Goal: Task Accomplishment & Management: Complete application form

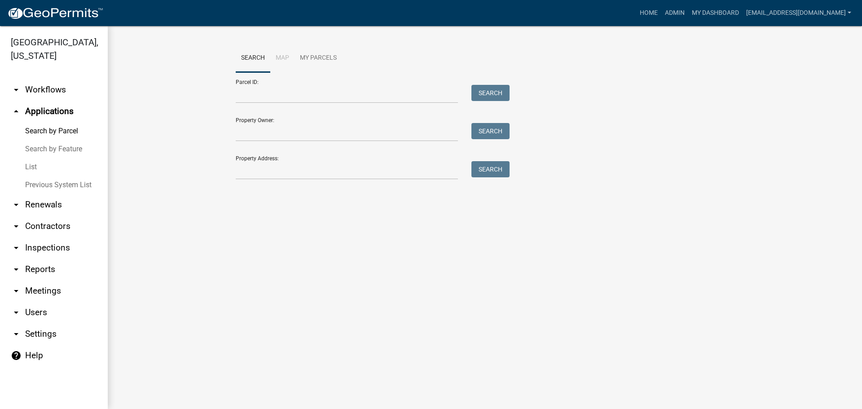
click at [39, 18] on img at bounding box center [55, 13] width 96 height 13
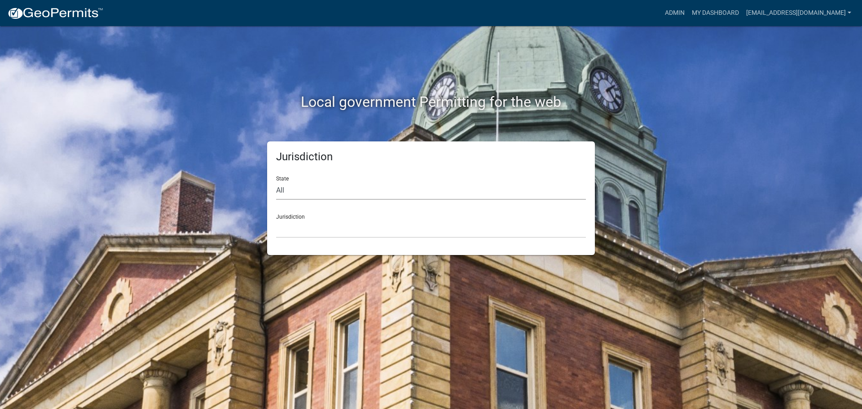
click at [383, 193] on select "All Colorado Georgia Indiana Iowa Kansas Minnesota Ohio South Carolina Wisconsin" at bounding box center [431, 190] width 310 height 18
select select "South Carolina"
click at [276, 181] on select "All Colorado Georgia Indiana Iowa Kansas Minnesota Ohio South Carolina Wisconsin" at bounding box center [431, 190] width 310 height 18
click at [391, 228] on select "Abbeville County, South Carolina Jasper County, South Carolina" at bounding box center [431, 228] width 310 height 18
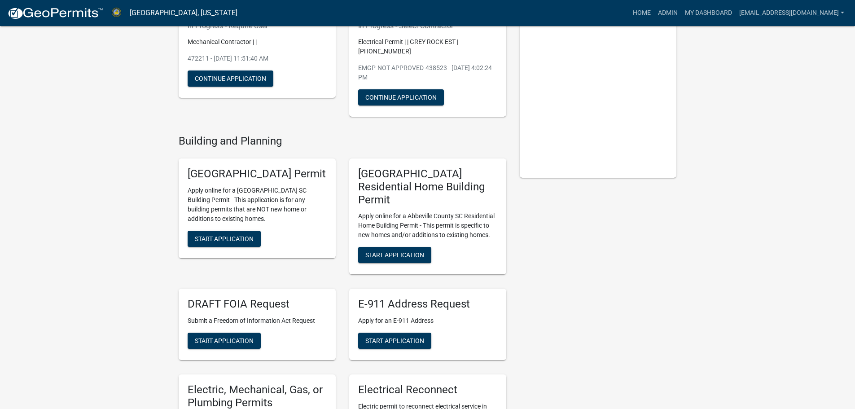
scroll to position [135, 0]
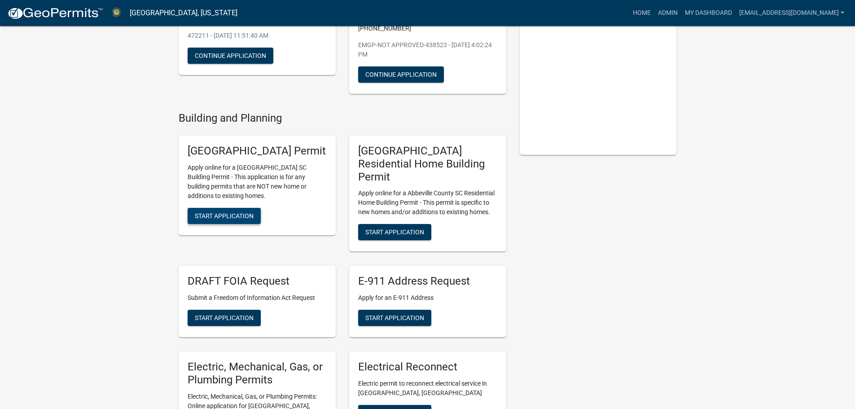
click at [213, 219] on span "Start Application" at bounding box center [224, 215] width 59 height 7
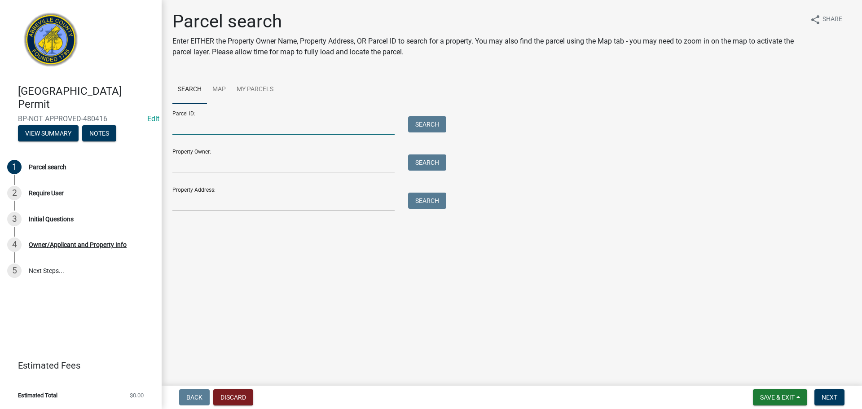
click at [212, 124] on input "Parcel ID:" at bounding box center [283, 125] width 222 height 18
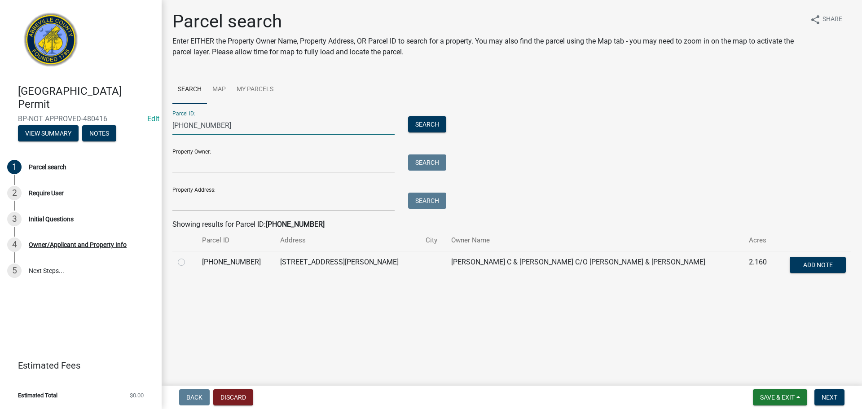
type input "035-00-00-196"
click at [188, 257] on label at bounding box center [188, 257] width 0 height 0
click at [188, 263] on input "radio" at bounding box center [191, 260] width 6 height 6
radio input "true"
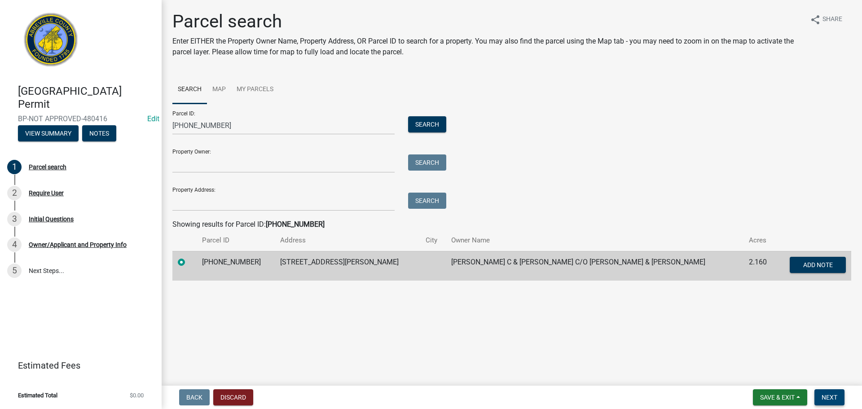
click at [832, 398] on span "Next" at bounding box center [829, 397] width 16 height 7
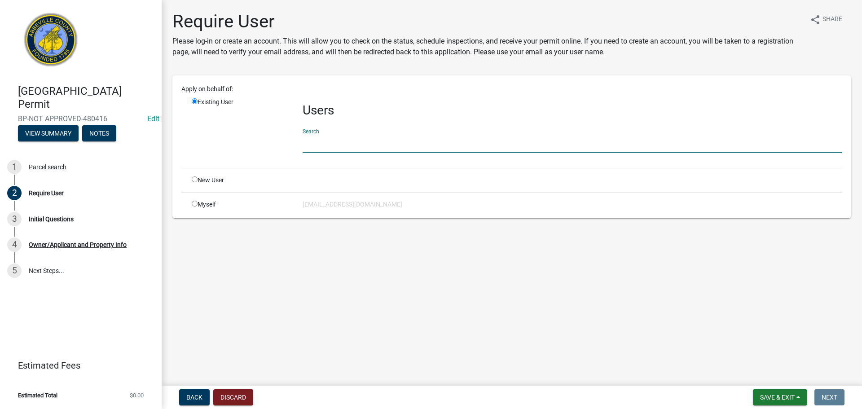
click at [366, 147] on input "text" at bounding box center [571, 143] width 539 height 18
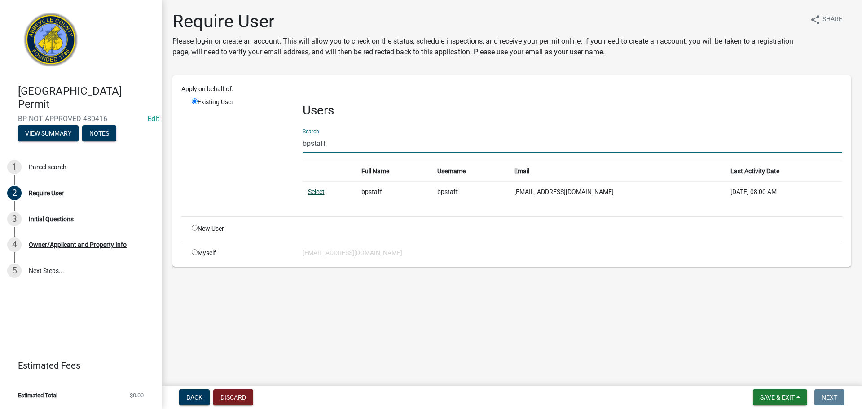
type input "bpstaff"
click at [323, 193] on link "Select" at bounding box center [316, 191] width 17 height 7
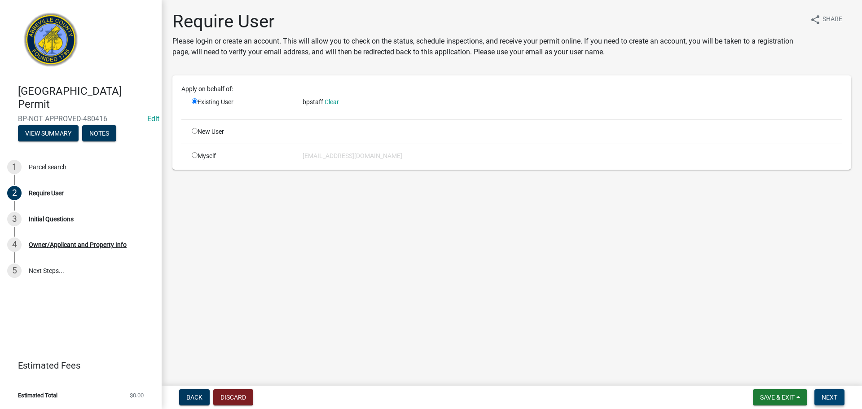
click at [827, 394] on span "Next" at bounding box center [829, 397] width 16 height 7
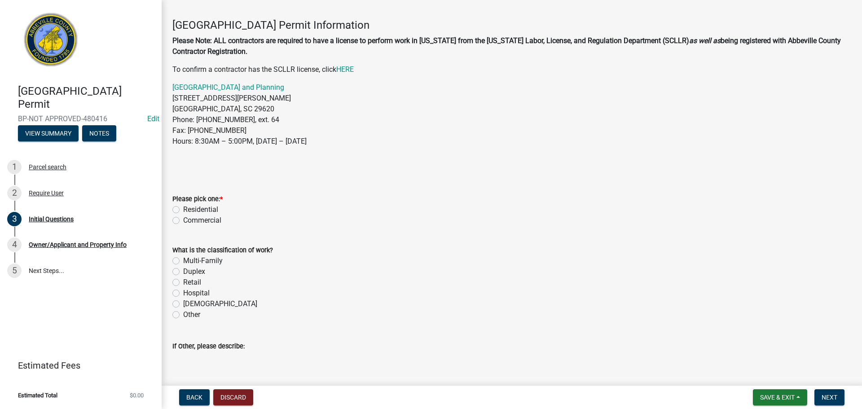
scroll to position [45, 0]
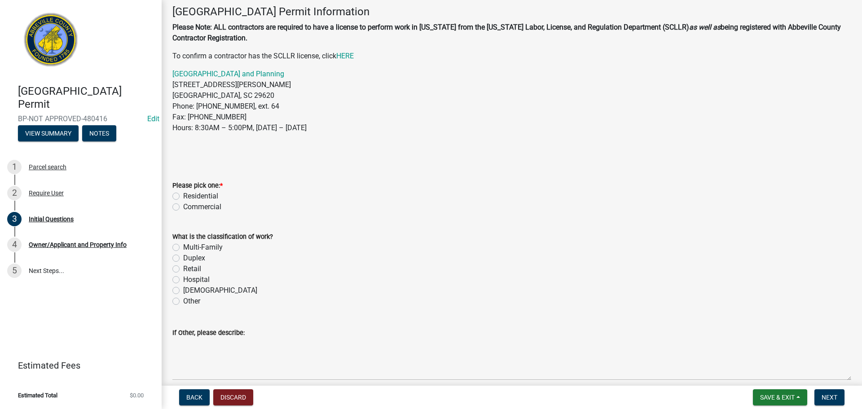
click at [183, 195] on label "Residential" at bounding box center [200, 196] width 35 height 11
click at [183, 195] on input "Residential" at bounding box center [186, 194] width 6 height 6
radio input "true"
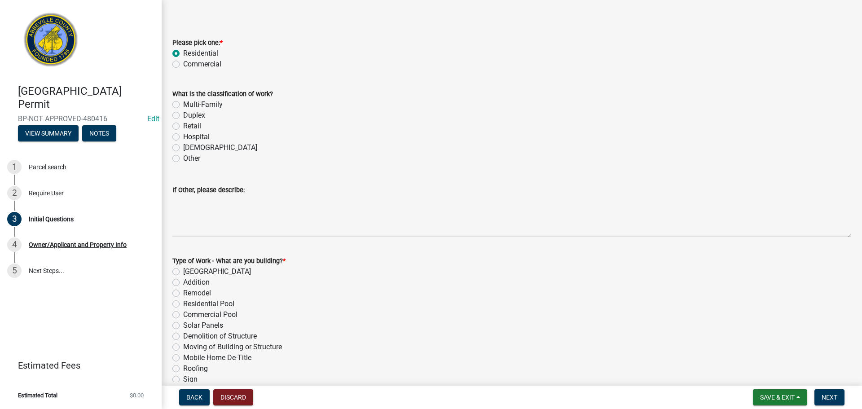
scroll to position [224, 0]
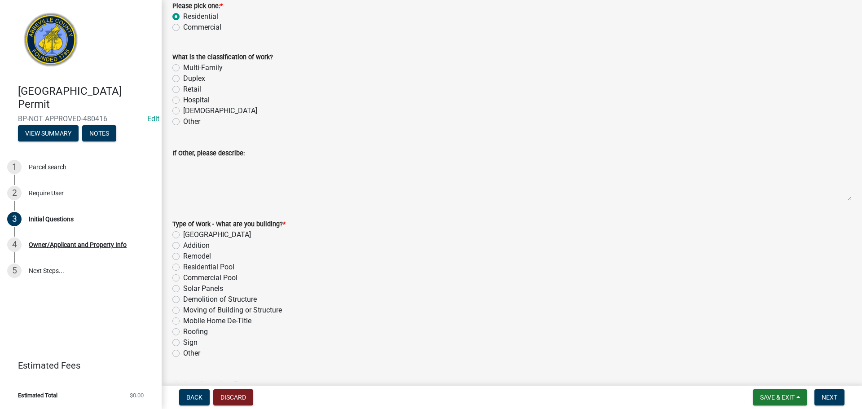
click at [183, 123] on label "Other" at bounding box center [191, 121] width 17 height 11
click at [183, 122] on input "Other" at bounding box center [186, 119] width 6 height 6
radio input "true"
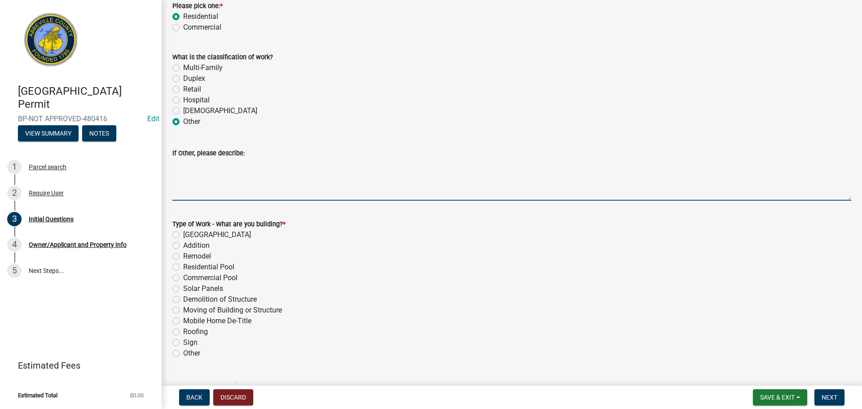
click at [228, 193] on textarea "If Other, please describe:" at bounding box center [511, 179] width 678 height 42
click at [173, 163] on textarea "metal building" at bounding box center [511, 179] width 678 height 42
type textarea "24 x 30 metal building"
click at [183, 235] on label "New Building" at bounding box center [217, 234] width 68 height 11
click at [183, 235] on input "New Building" at bounding box center [186, 232] width 6 height 6
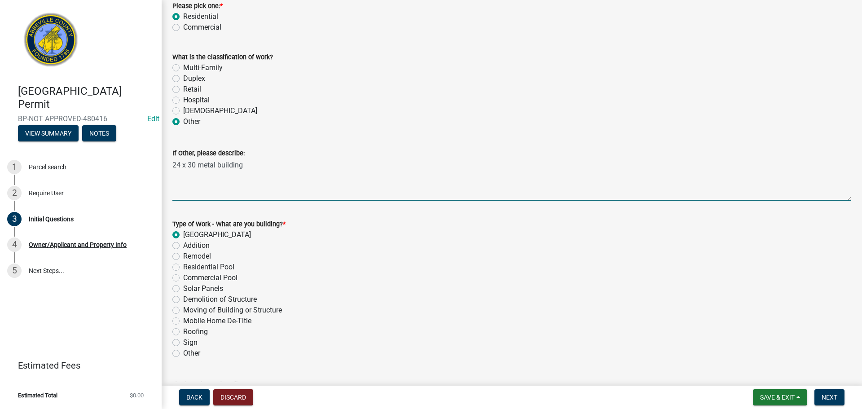
radio input "true"
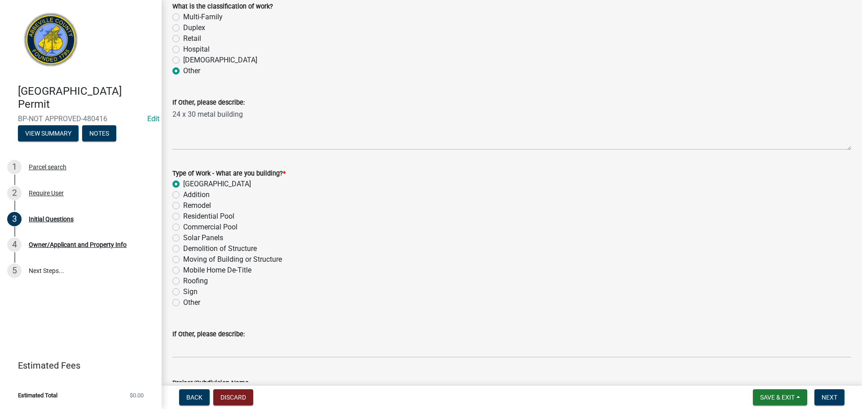
scroll to position [393, 0]
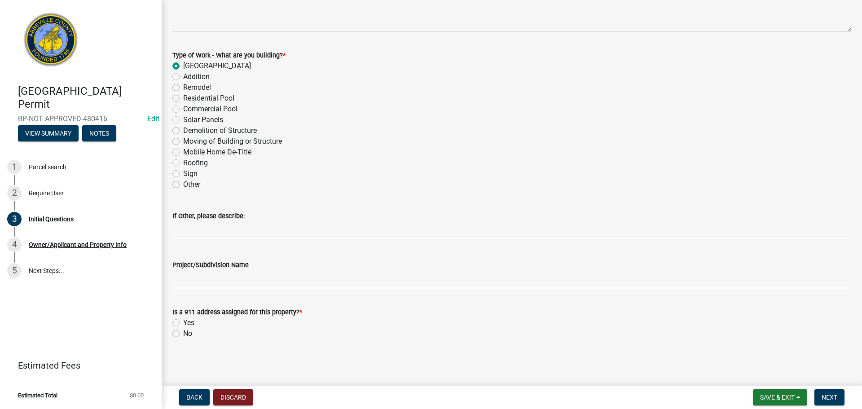
click at [183, 324] on label "Yes" at bounding box center [188, 322] width 11 height 11
click at [183, 323] on input "Yes" at bounding box center [186, 320] width 6 height 6
radio input "true"
click at [836, 398] on span "Next" at bounding box center [829, 397] width 16 height 7
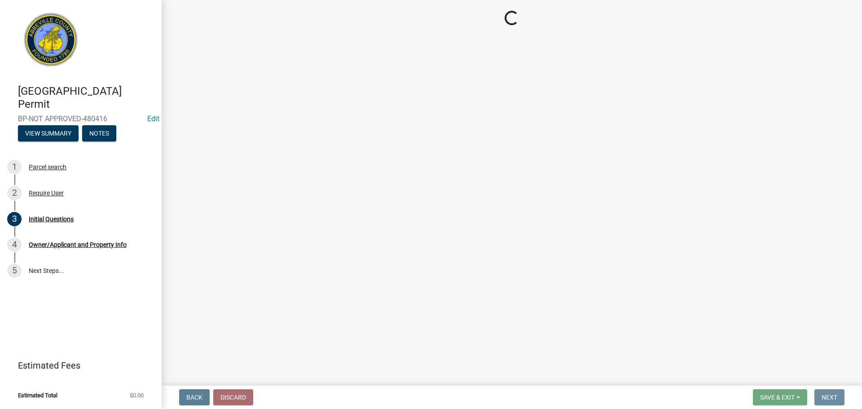
scroll to position [0, 0]
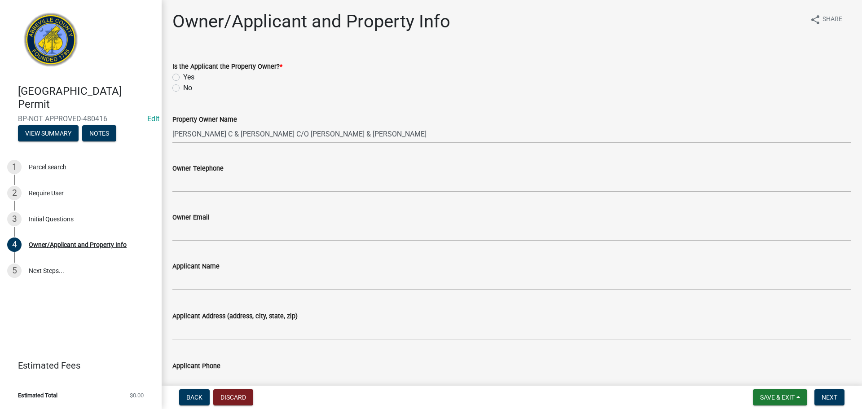
click at [183, 76] on label "Yes" at bounding box center [188, 77] width 11 height 11
click at [183, 76] on input "Yes" at bounding box center [186, 75] width 6 height 6
radio input "true"
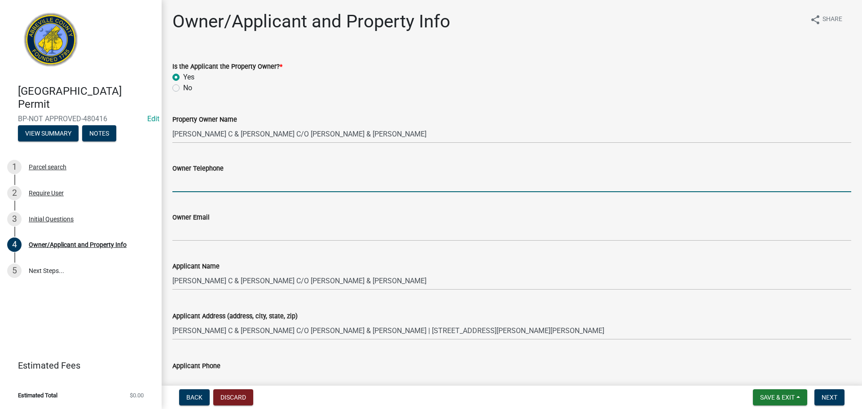
click at [229, 187] on input "Owner Telephone" at bounding box center [511, 183] width 678 height 18
type input "850-544-2733"
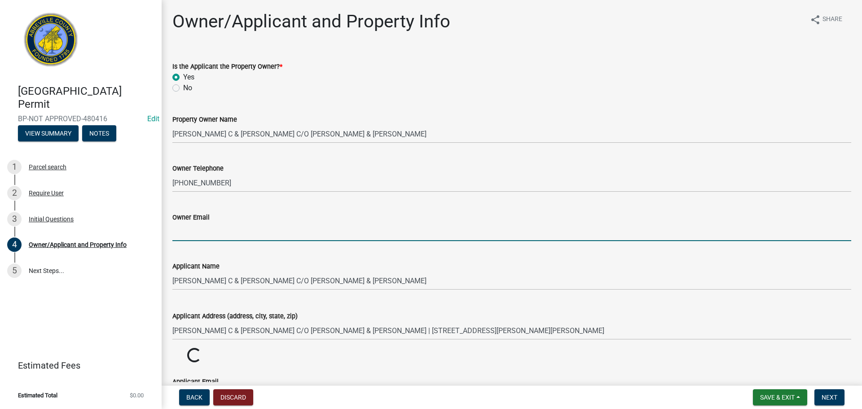
click at [225, 232] on input "Owner Email" at bounding box center [511, 232] width 678 height 18
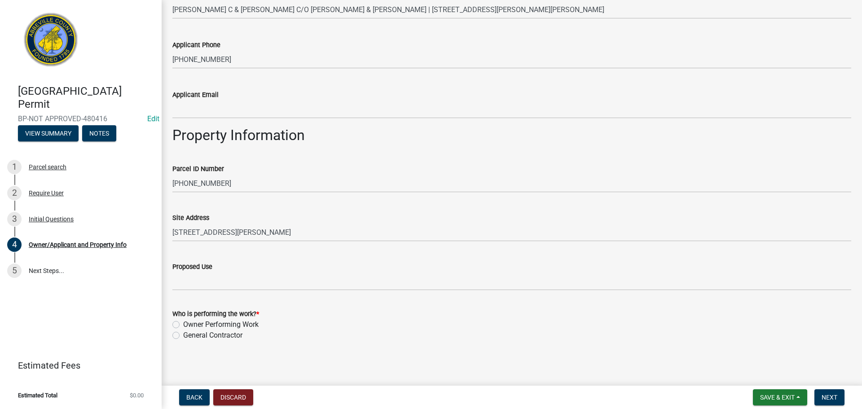
scroll to position [323, 0]
type input "robertbailey544@gmail.com"
click at [183, 323] on label "Owner Performing Work" at bounding box center [220, 322] width 75 height 11
click at [183, 323] on input "Owner Performing Work" at bounding box center [186, 320] width 6 height 6
radio input "true"
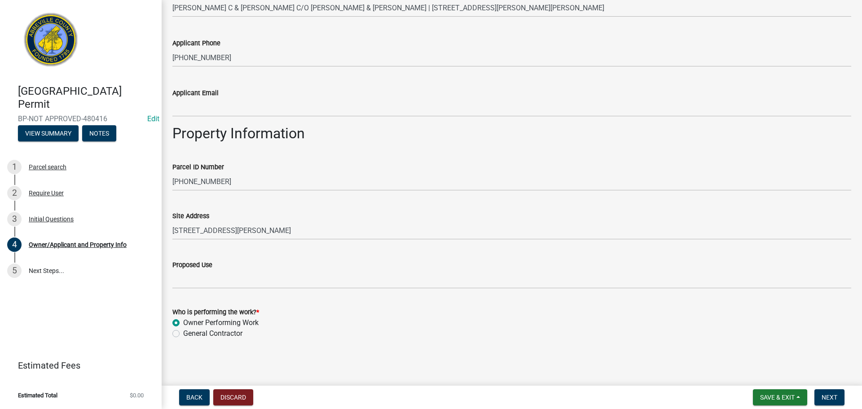
scroll to position [289, 0]
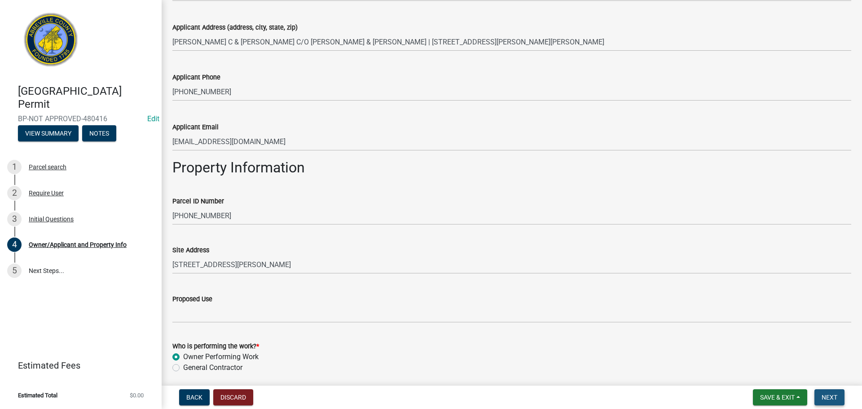
click at [835, 395] on span "Next" at bounding box center [829, 397] width 16 height 7
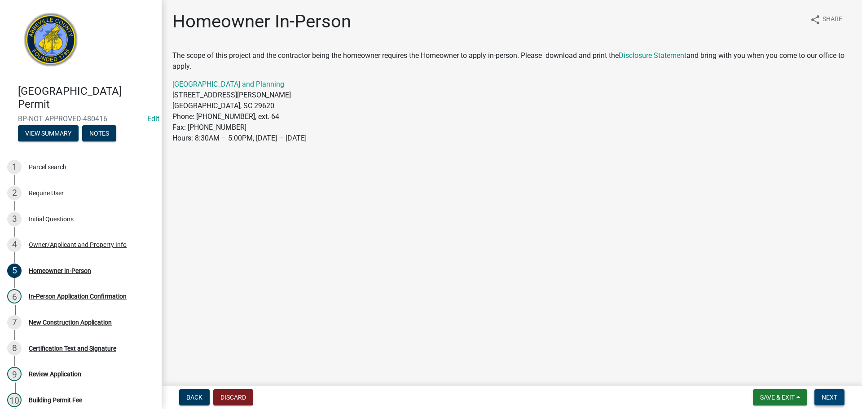
click at [832, 393] on button "Next" at bounding box center [829, 397] width 30 height 16
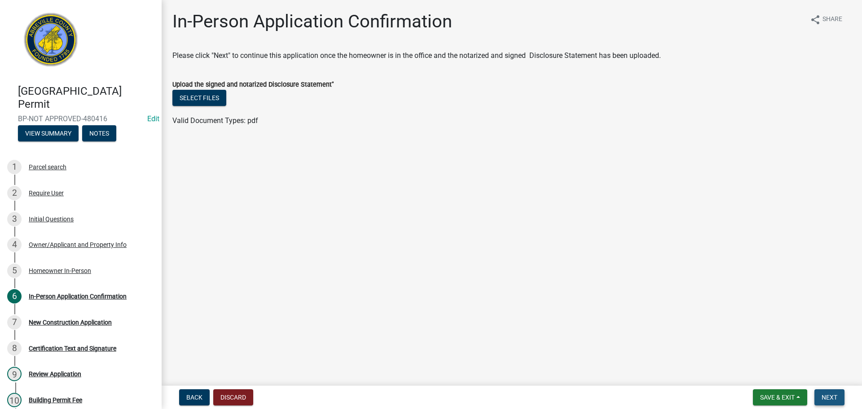
click at [837, 398] on button "Next" at bounding box center [829, 397] width 30 height 16
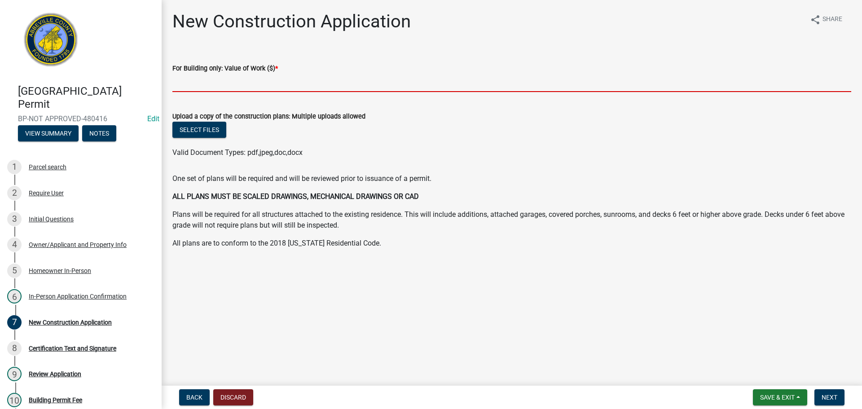
click at [281, 83] on input "text" at bounding box center [511, 83] width 678 height 18
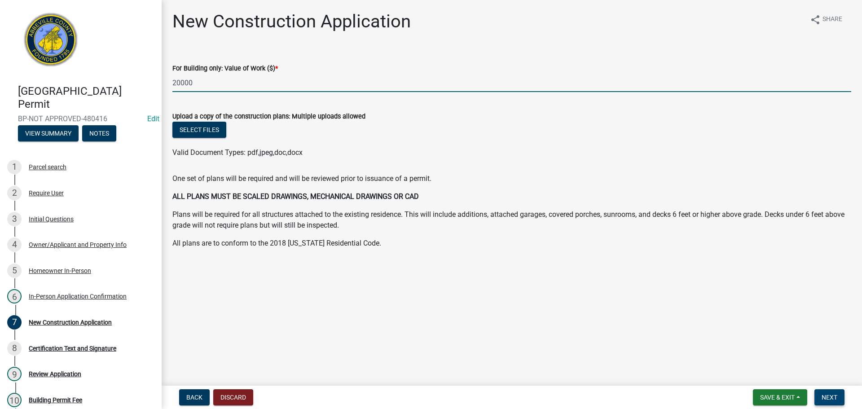
type input "20000"
click at [833, 397] on span "Next" at bounding box center [829, 397] width 16 height 7
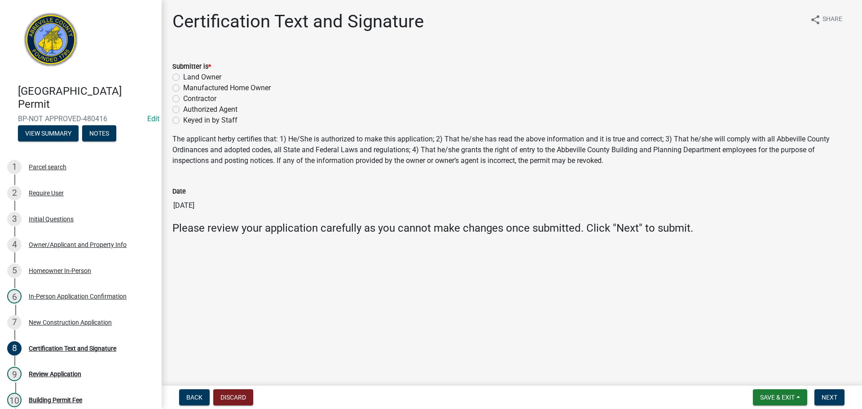
click at [183, 78] on label "Land Owner" at bounding box center [202, 77] width 38 height 11
click at [183, 78] on input "Land Owner" at bounding box center [186, 75] width 6 height 6
radio input "true"
click at [831, 395] on span "Next" at bounding box center [829, 397] width 16 height 7
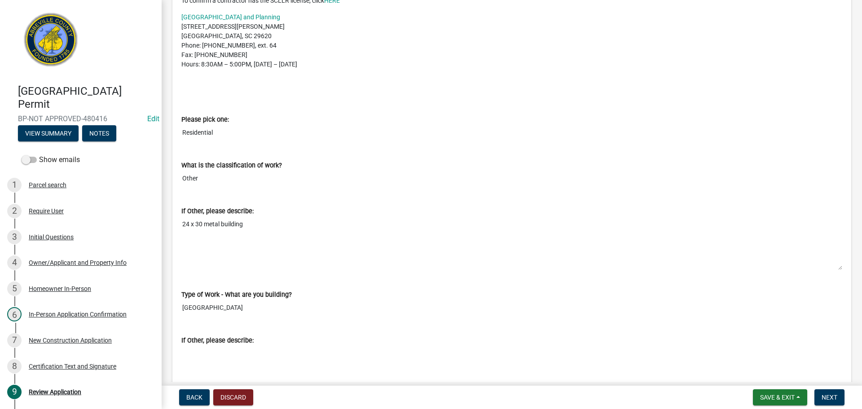
scroll to position [628, 0]
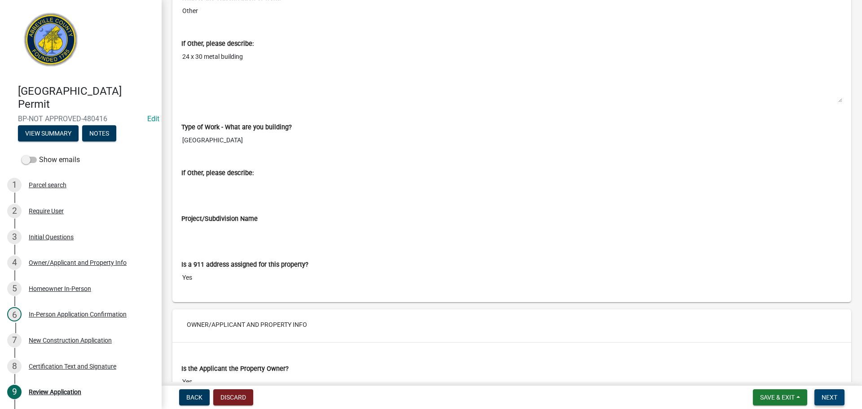
drag, startPoint x: 831, startPoint y: 394, endPoint x: 822, endPoint y: 389, distance: 10.5
click at [831, 394] on span "Next" at bounding box center [829, 397] width 16 height 7
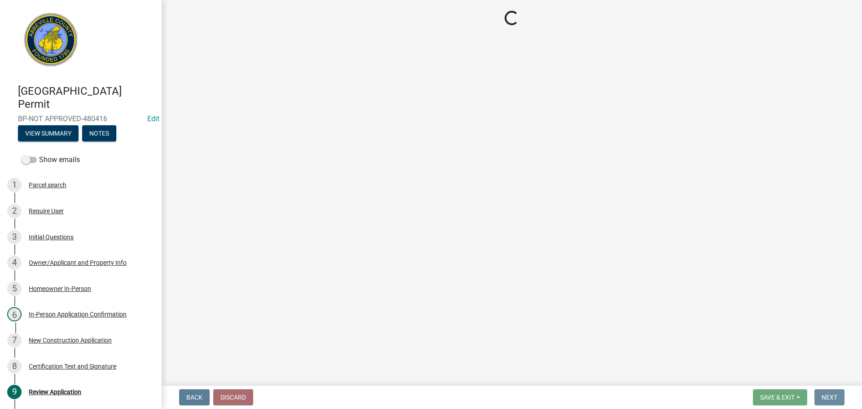
scroll to position [0, 0]
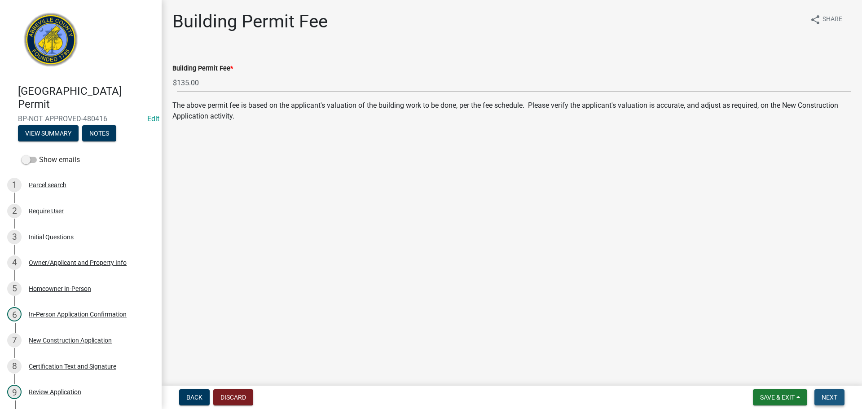
click at [824, 394] on span "Next" at bounding box center [829, 397] width 16 height 7
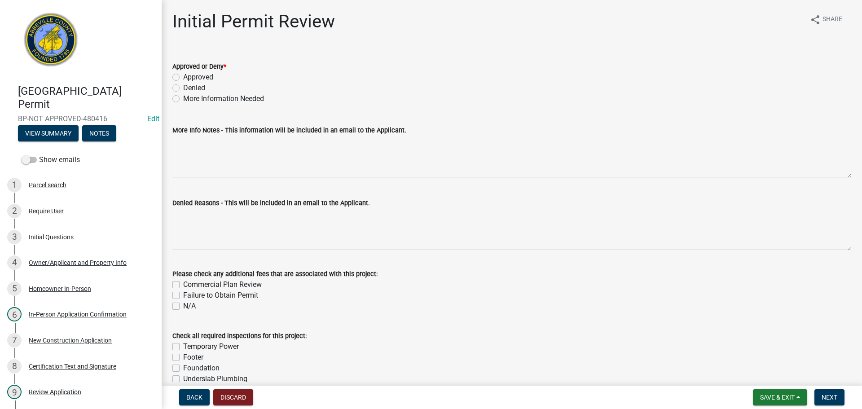
click at [183, 76] on label "Approved" at bounding box center [198, 77] width 30 height 11
click at [183, 76] on input "Approved" at bounding box center [186, 75] width 6 height 6
radio input "true"
drag, startPoint x: 831, startPoint y: 397, endPoint x: 755, endPoint y: 345, distance: 91.4
click at [830, 397] on span "Next" at bounding box center [829, 397] width 16 height 7
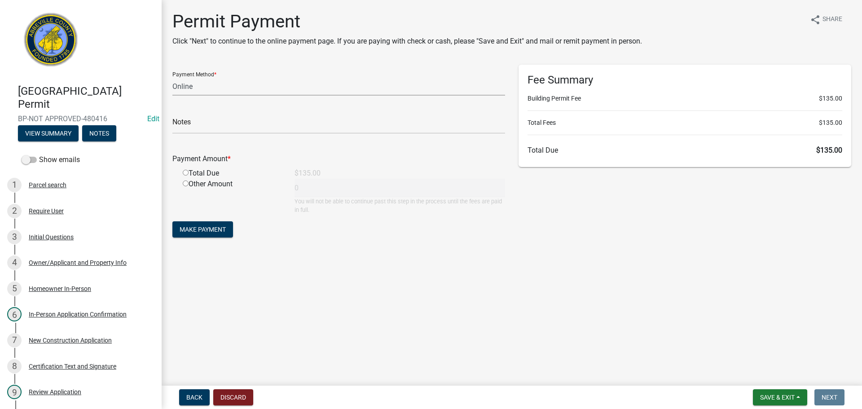
click at [193, 86] on select "Credit Card POS Check Cash Online" at bounding box center [338, 86] width 333 height 18
select select "1: 0"
click at [172, 77] on select "Credit Card POS Check Cash Online" at bounding box center [338, 86] width 333 height 18
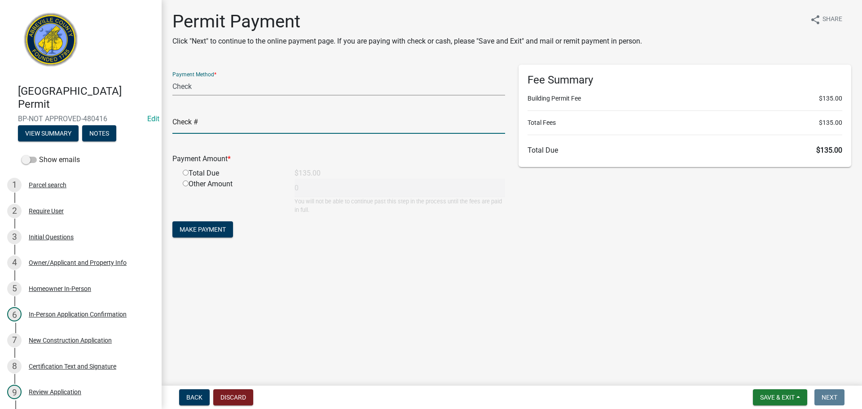
click at [214, 127] on input "text" at bounding box center [338, 124] width 333 height 18
type input "10699"
click at [185, 171] on input "radio" at bounding box center [186, 173] width 6 height 6
radio input "true"
type input "135"
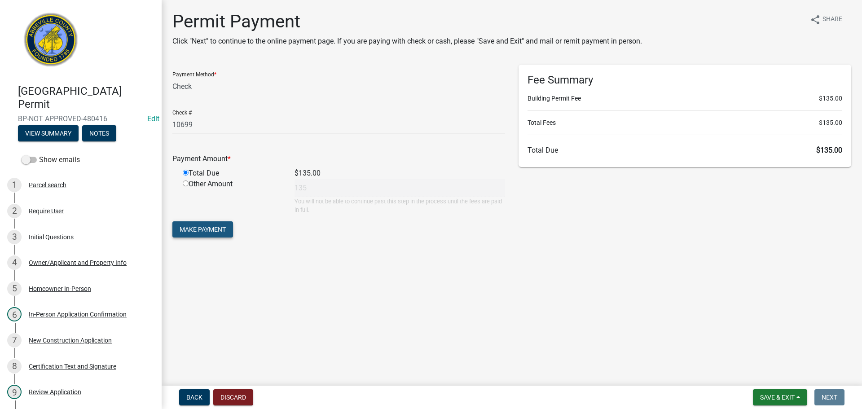
click at [199, 224] on button "Make Payment" at bounding box center [202, 229] width 61 height 16
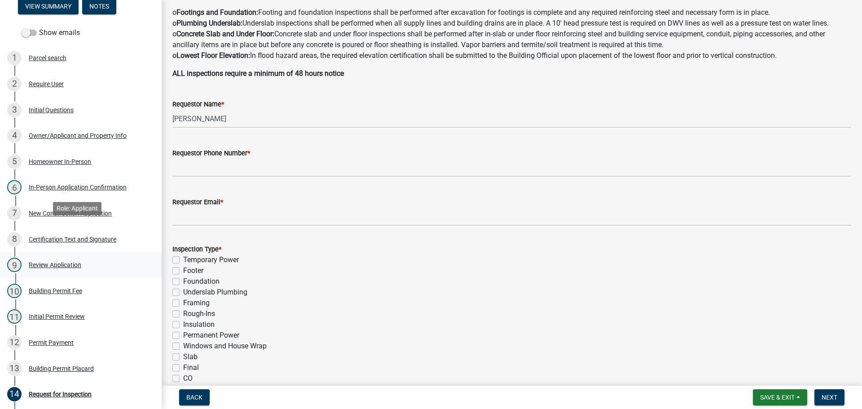
scroll to position [135, 0]
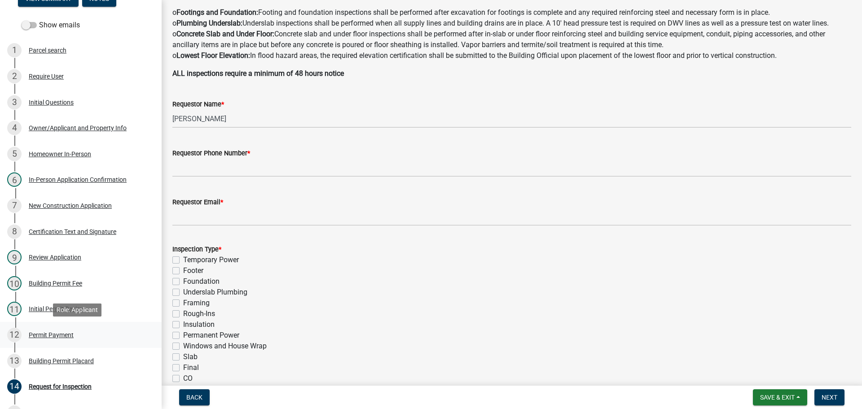
click at [59, 333] on div "Permit Payment" at bounding box center [51, 335] width 45 height 6
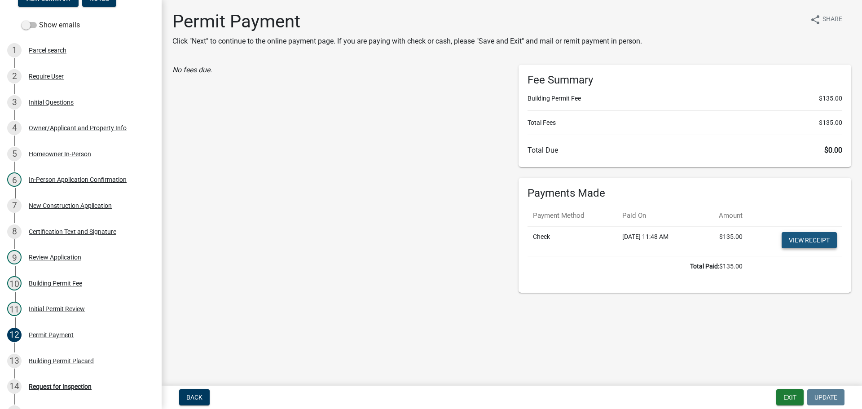
click at [816, 236] on link "View receipt" at bounding box center [808, 240] width 55 height 16
click at [68, 360] on div "Building Permit Placard" at bounding box center [61, 361] width 65 height 6
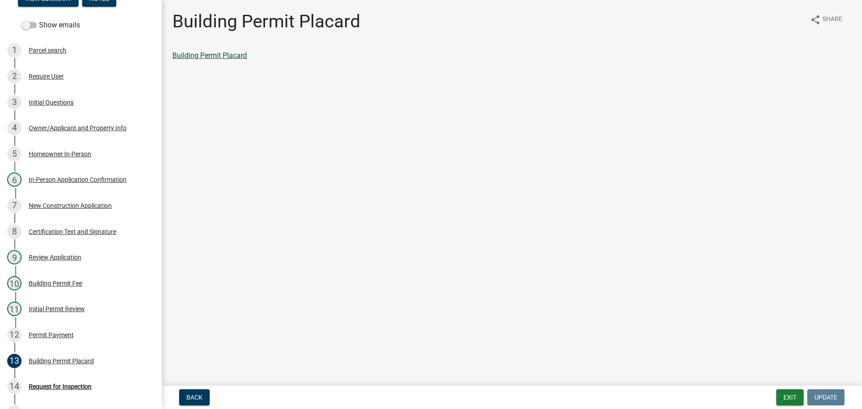
click at [233, 57] on link "Building Permit Placard" at bounding box center [209, 55] width 74 height 9
click at [225, 51] on link "Building Permit Placard" at bounding box center [209, 55] width 74 height 9
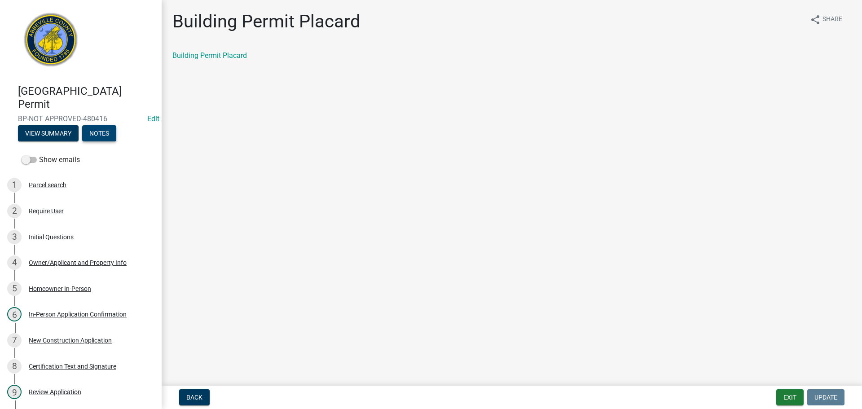
click at [102, 127] on button "Notes" at bounding box center [99, 133] width 34 height 16
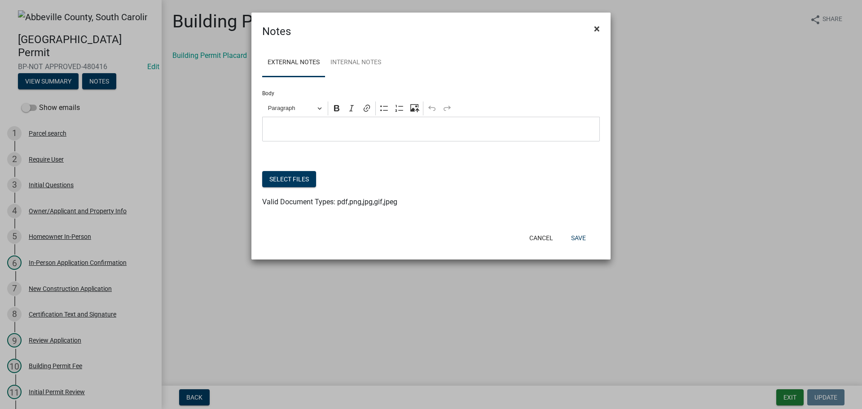
click at [595, 28] on span "×" at bounding box center [597, 28] width 6 height 13
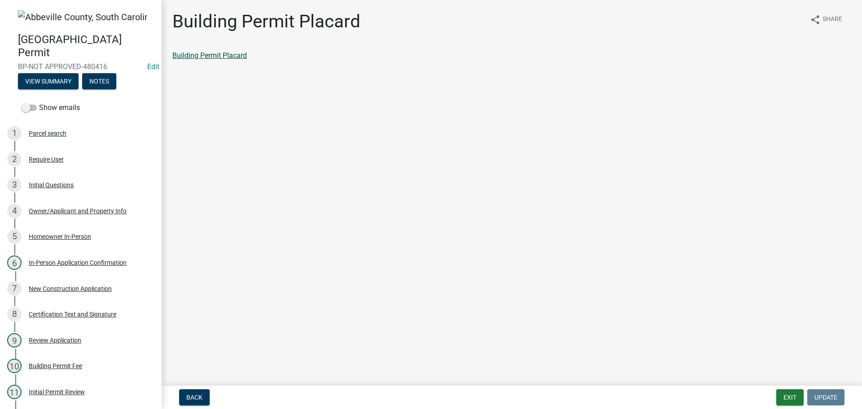
click at [224, 55] on link "Building Permit Placard" at bounding box center [209, 55] width 74 height 9
click at [74, 363] on div "Building Permit Fee" at bounding box center [55, 366] width 53 height 6
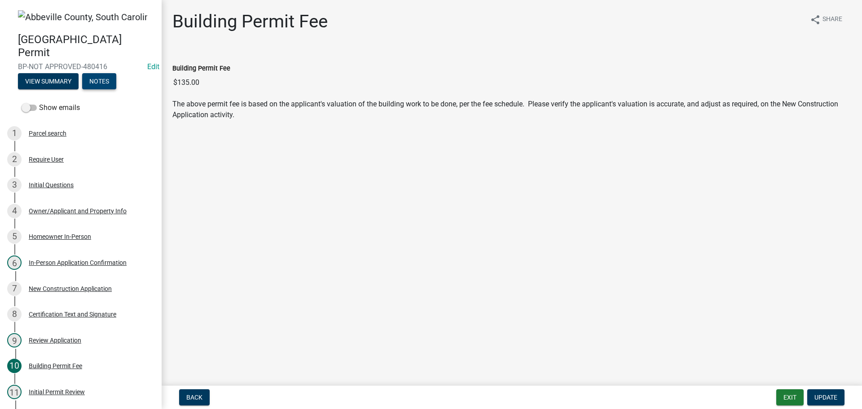
click at [94, 80] on button "Notes" at bounding box center [99, 81] width 34 height 16
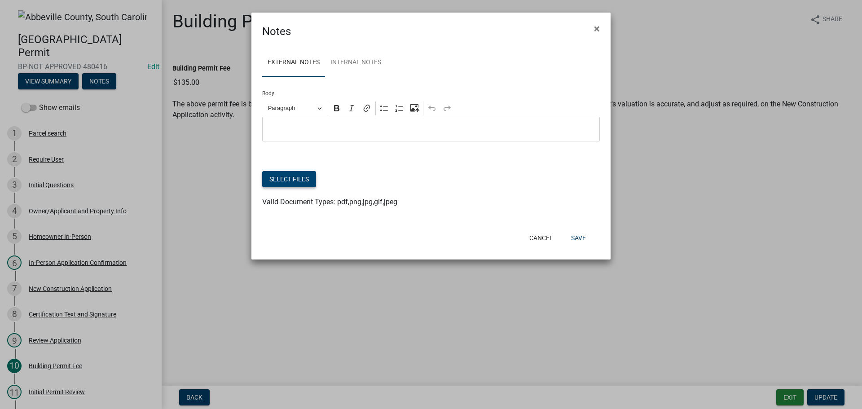
click at [290, 176] on button "Select files" at bounding box center [289, 179] width 54 height 16
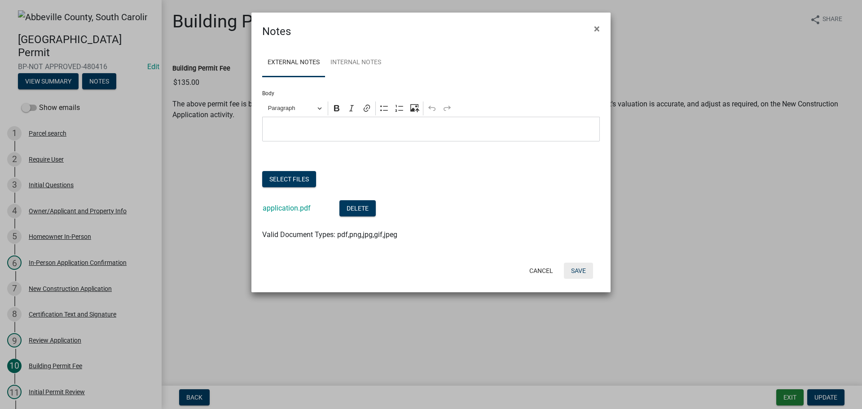
click at [577, 274] on button "Save" at bounding box center [578, 271] width 29 height 16
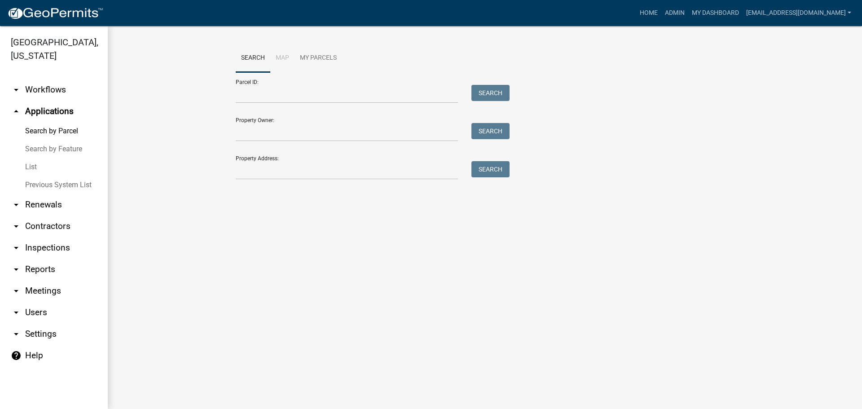
click at [32, 14] on img at bounding box center [55, 13] width 96 height 13
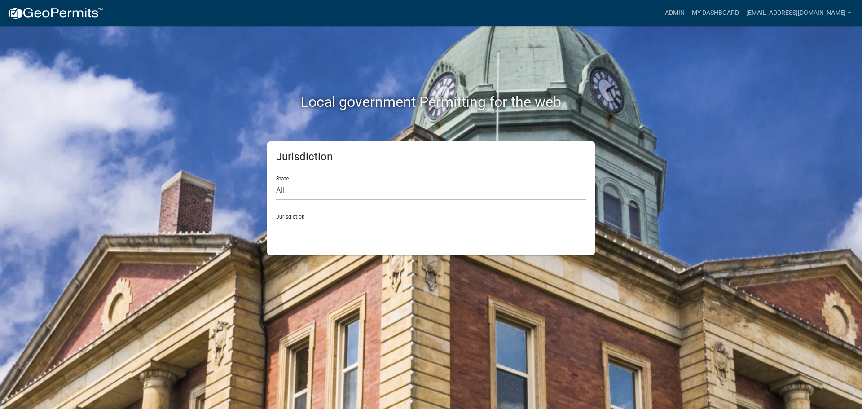
click at [374, 196] on select "All Colorado Georgia Indiana Iowa Kansas Minnesota Ohio South Carolina Wisconsin" at bounding box center [431, 190] width 310 height 18
select select "South Carolina"
click at [276, 181] on select "All Colorado Georgia Indiana Iowa Kansas Minnesota Ohio South Carolina Wisconsin" at bounding box center [431, 190] width 310 height 18
click at [379, 229] on select "Abbeville County, South Carolina Jasper County, South Carolina" at bounding box center [431, 228] width 310 height 18
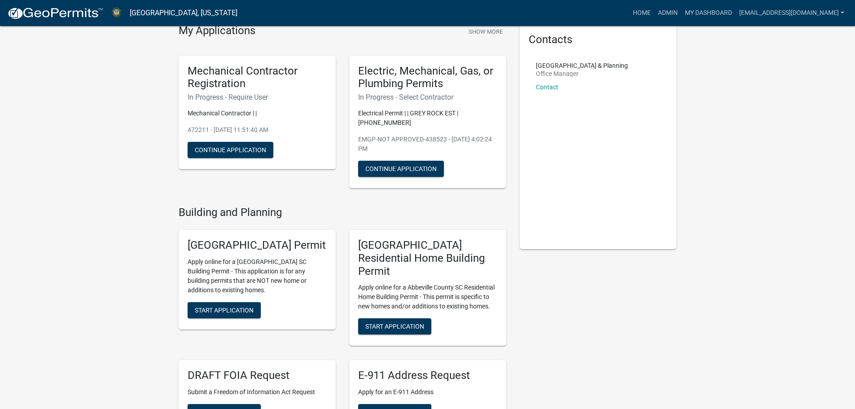
scroll to position [179, 0]
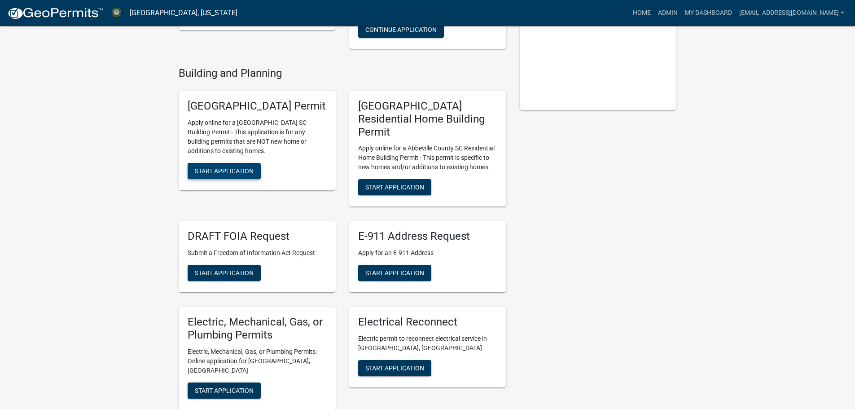
click at [216, 174] on span "Start Application" at bounding box center [224, 170] width 59 height 7
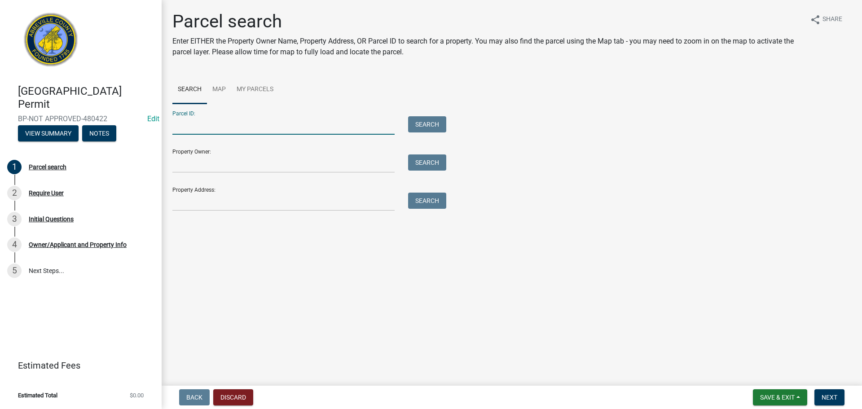
click at [207, 120] on input "Parcel ID:" at bounding box center [283, 125] width 222 height 18
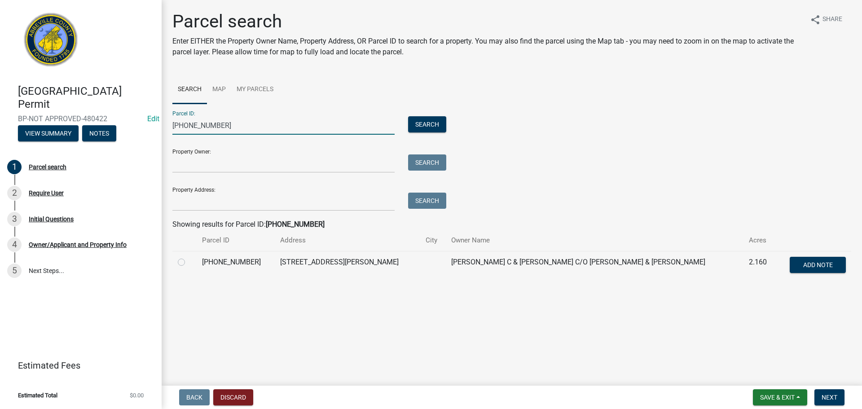
type input "035-00-00-196"
click at [188, 257] on label at bounding box center [188, 257] width 0 height 0
click at [188, 263] on input "radio" at bounding box center [191, 260] width 6 height 6
radio input "true"
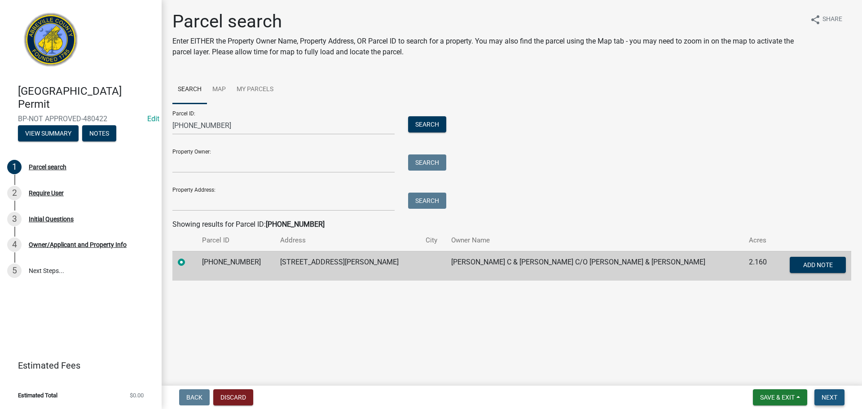
click at [832, 394] on span "Next" at bounding box center [829, 397] width 16 height 7
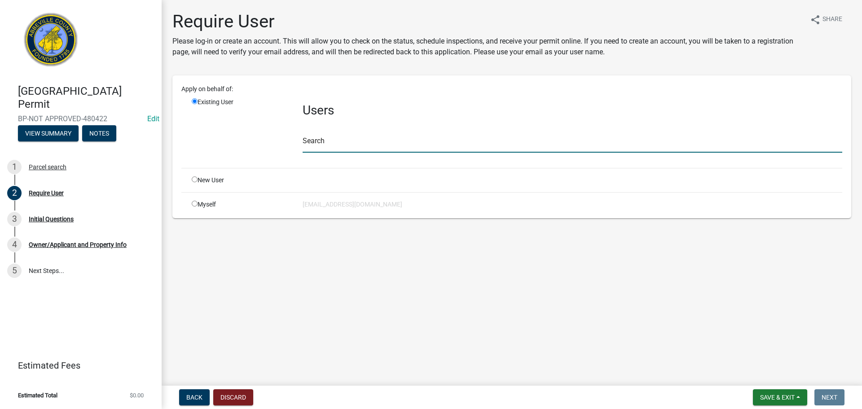
click at [332, 135] on input "text" at bounding box center [571, 143] width 539 height 18
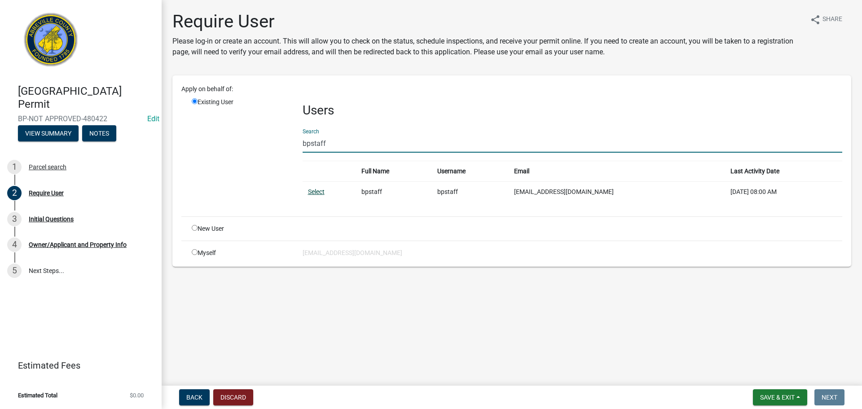
type input "bpstaff"
click at [312, 189] on link "Select" at bounding box center [316, 191] width 17 height 7
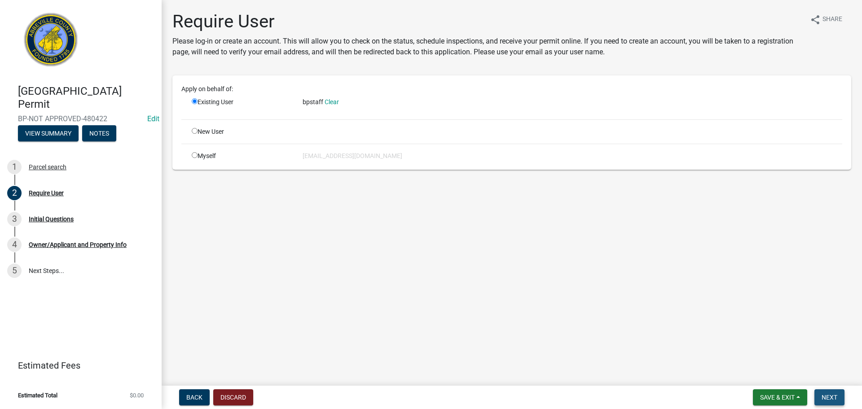
click at [834, 397] on span "Next" at bounding box center [829, 397] width 16 height 7
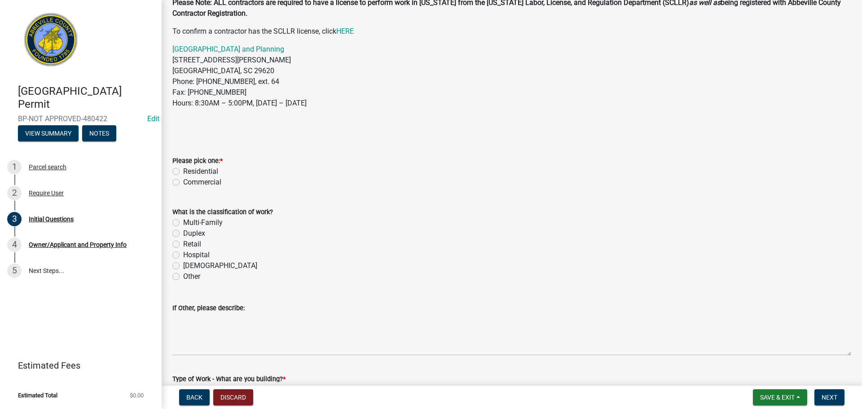
scroll to position [90, 0]
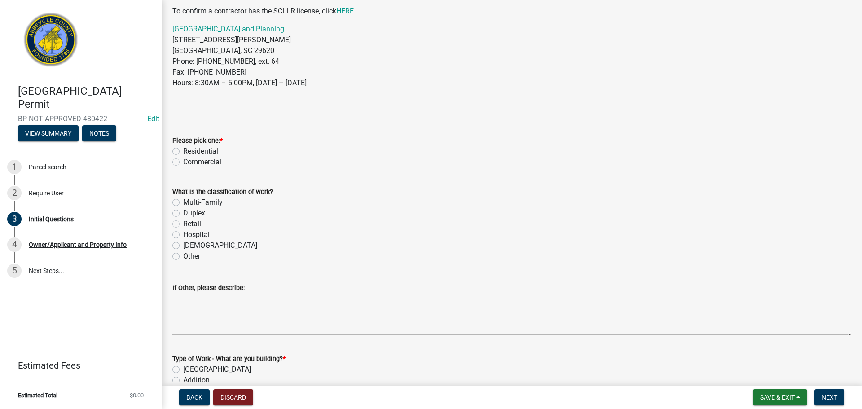
click at [183, 148] on label "Residential" at bounding box center [200, 151] width 35 height 11
click at [183, 148] on input "Residential" at bounding box center [186, 149] width 6 height 6
radio input "true"
click at [183, 259] on label "Other" at bounding box center [191, 256] width 17 height 11
click at [183, 257] on input "Other" at bounding box center [186, 254] width 6 height 6
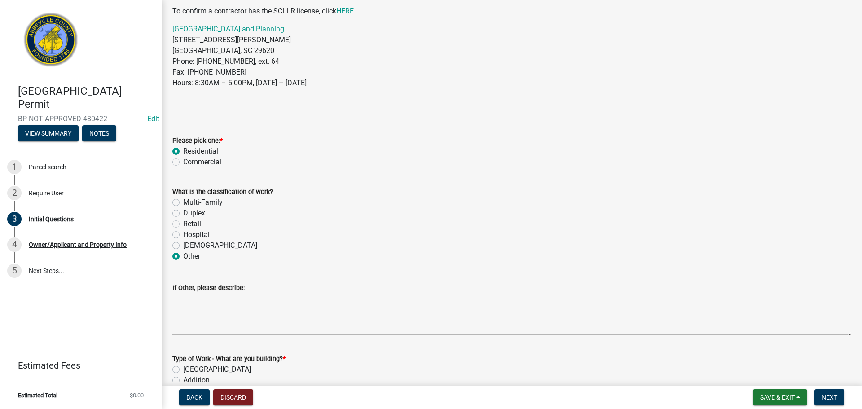
radio input "true"
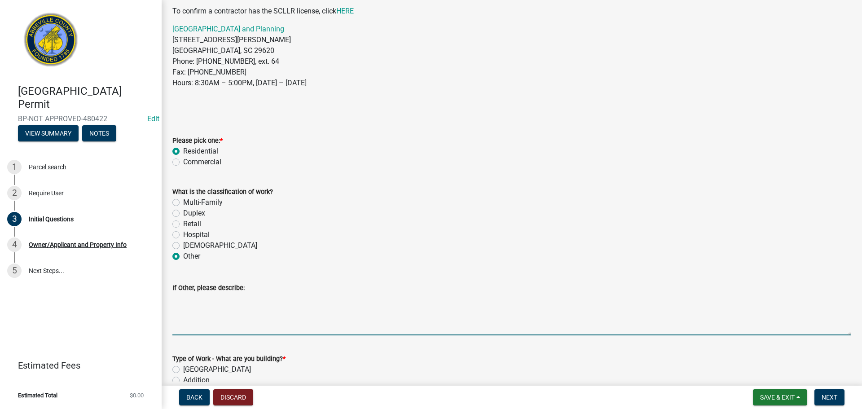
click at [223, 318] on textarea "If Other, please describe:" at bounding box center [511, 314] width 678 height 42
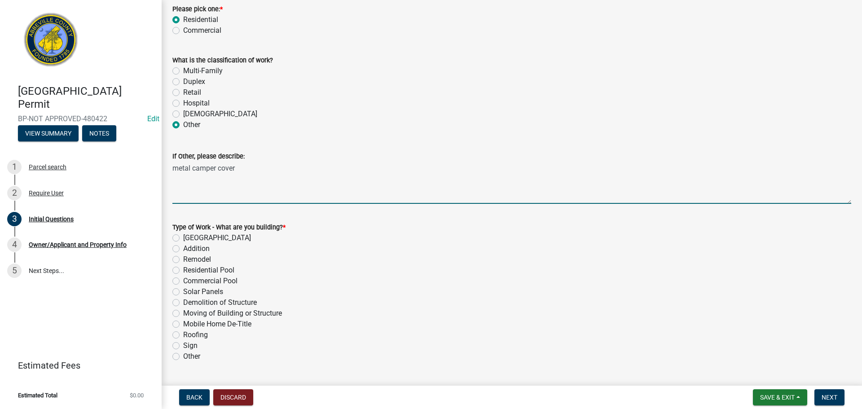
scroll to position [224, 0]
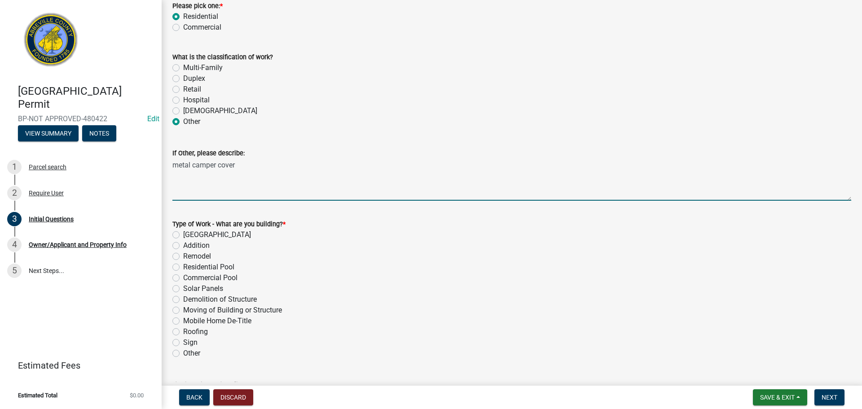
type textarea "metal camper cover"
click at [183, 232] on label "New Building" at bounding box center [217, 234] width 68 height 11
click at [183, 232] on input "New Building" at bounding box center [186, 232] width 6 height 6
radio input "true"
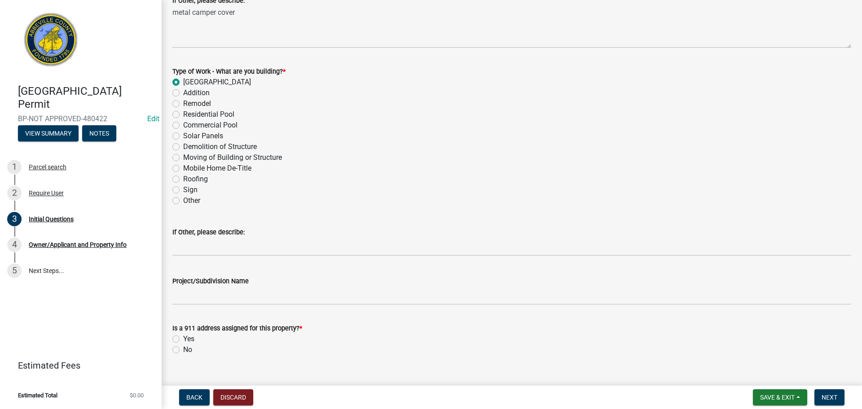
scroll to position [393, 0]
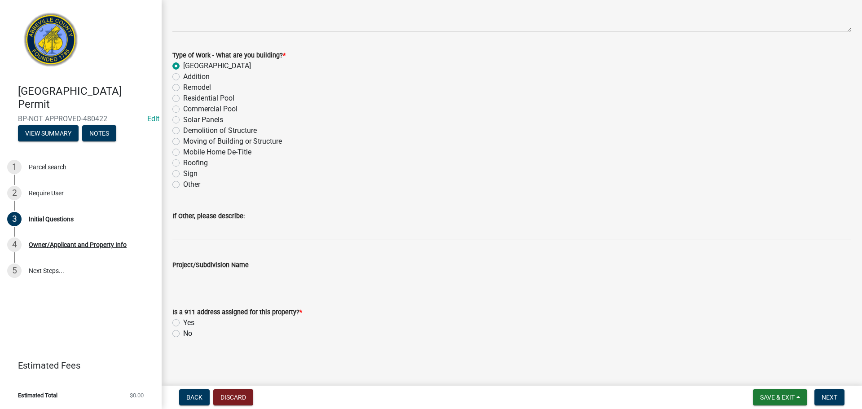
click at [183, 320] on label "Yes" at bounding box center [188, 322] width 11 height 11
click at [183, 320] on input "Yes" at bounding box center [186, 320] width 6 height 6
radio input "true"
click at [830, 396] on span "Next" at bounding box center [829, 397] width 16 height 7
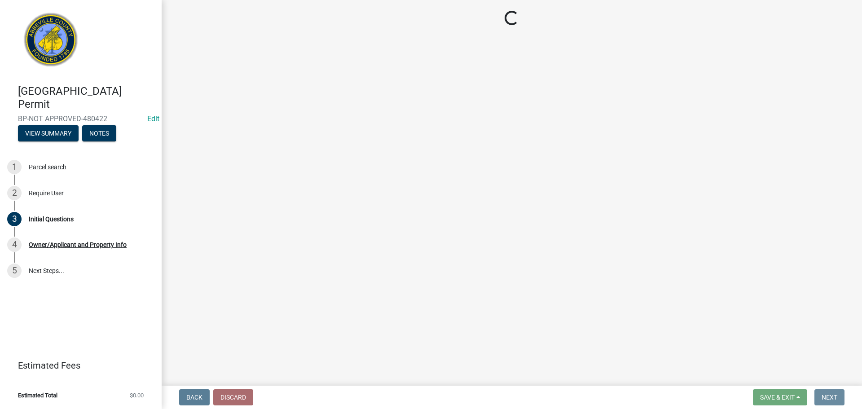
scroll to position [0, 0]
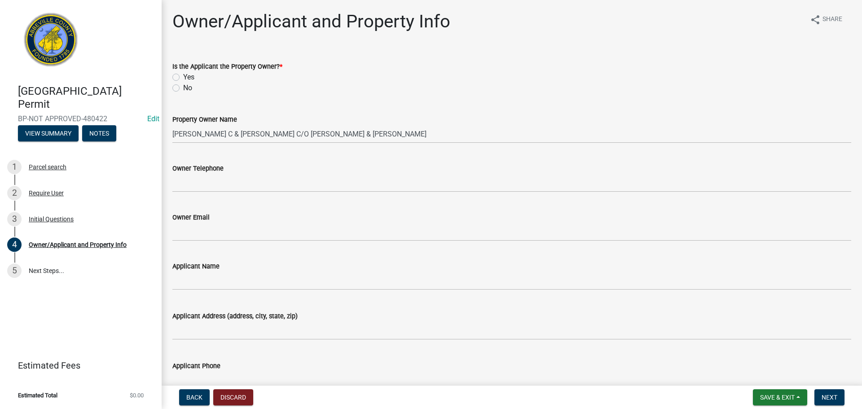
click at [183, 76] on label "Yes" at bounding box center [188, 77] width 11 height 11
click at [183, 76] on input "Yes" at bounding box center [186, 75] width 6 height 6
radio input "true"
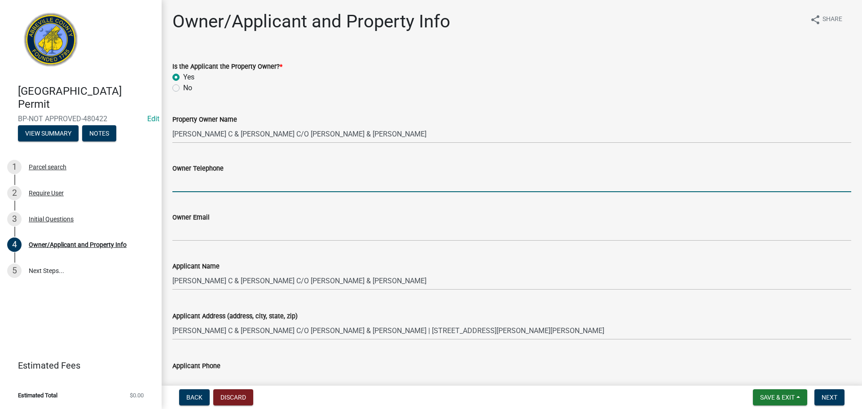
click at [200, 184] on input "Owner Telephone" at bounding box center [511, 183] width 678 height 18
type input "850-544-2733"
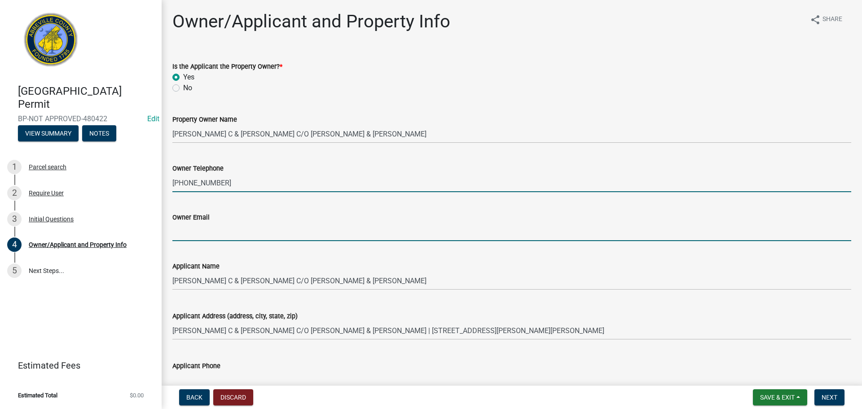
click at [202, 238] on input "Owner Email" at bounding box center [511, 232] width 678 height 18
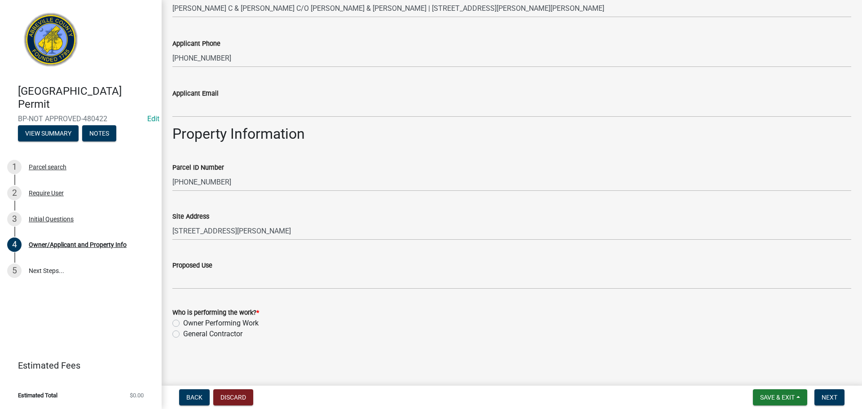
scroll to position [323, 0]
type input "robertbailey544@gmail.com"
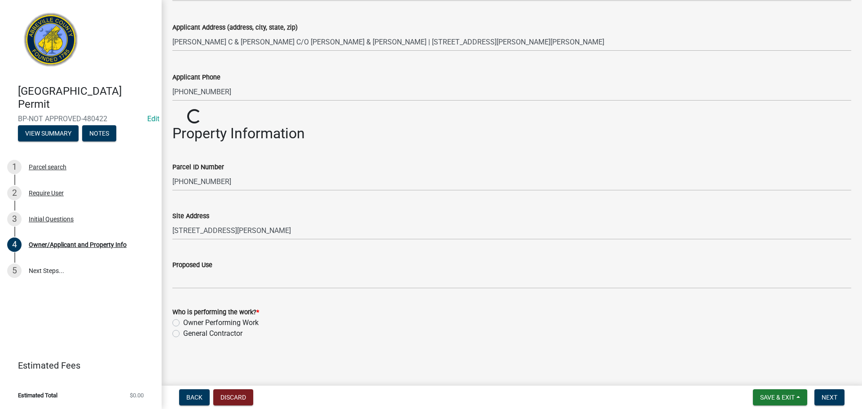
click at [183, 321] on label "Owner Performing Work" at bounding box center [220, 322] width 75 height 11
click at [183, 321] on input "Owner Performing Work" at bounding box center [186, 320] width 6 height 6
radio input "true"
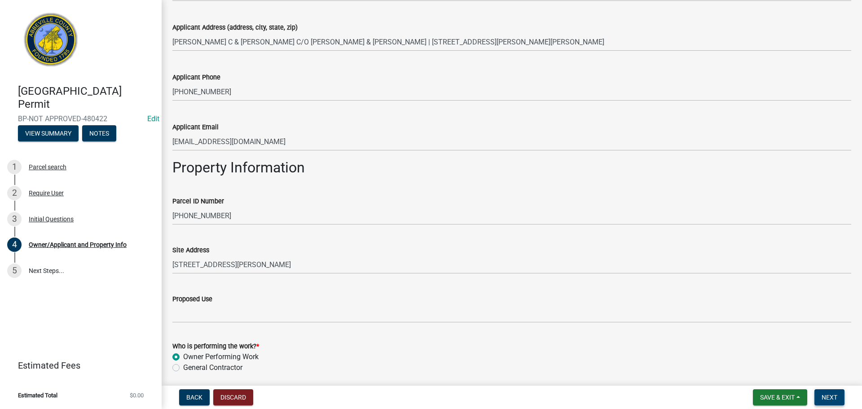
click at [831, 394] on span "Next" at bounding box center [829, 397] width 16 height 7
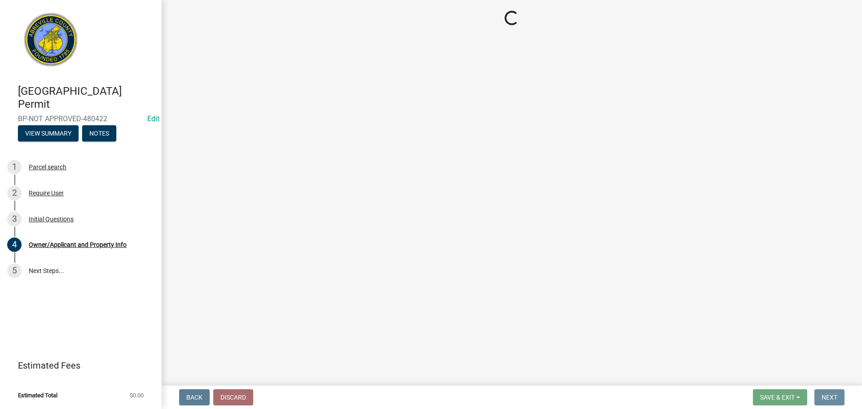
scroll to position [0, 0]
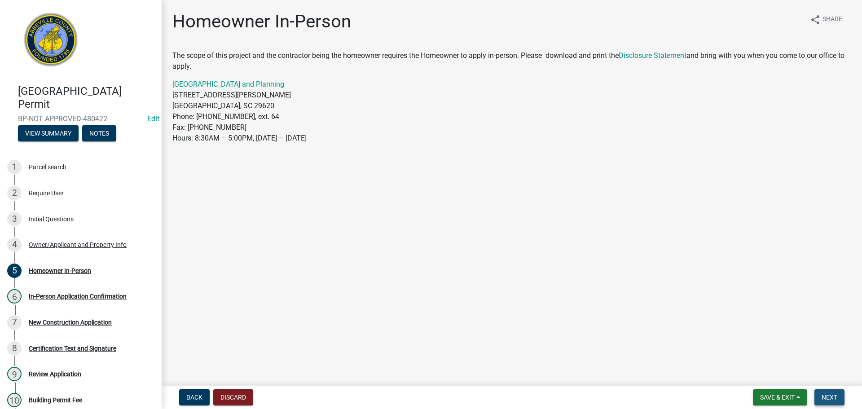
click at [825, 394] on span "Next" at bounding box center [829, 397] width 16 height 7
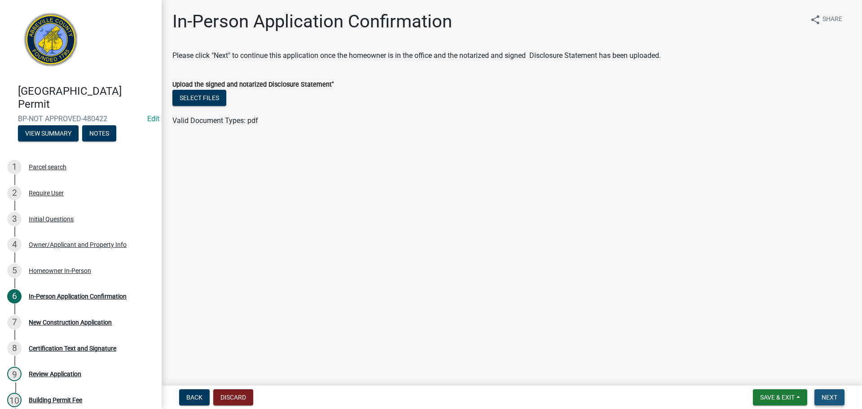
drag, startPoint x: 827, startPoint y: 397, endPoint x: 758, endPoint y: 357, distance: 79.3
click at [826, 397] on span "Next" at bounding box center [829, 397] width 16 height 7
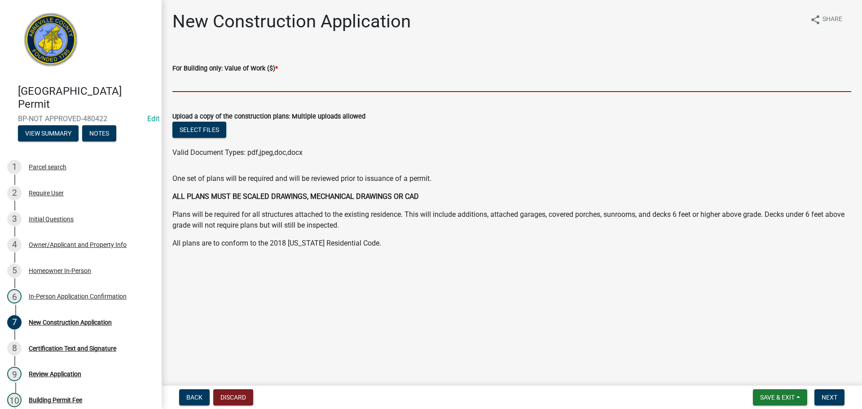
click at [222, 84] on input "text" at bounding box center [511, 83] width 678 height 18
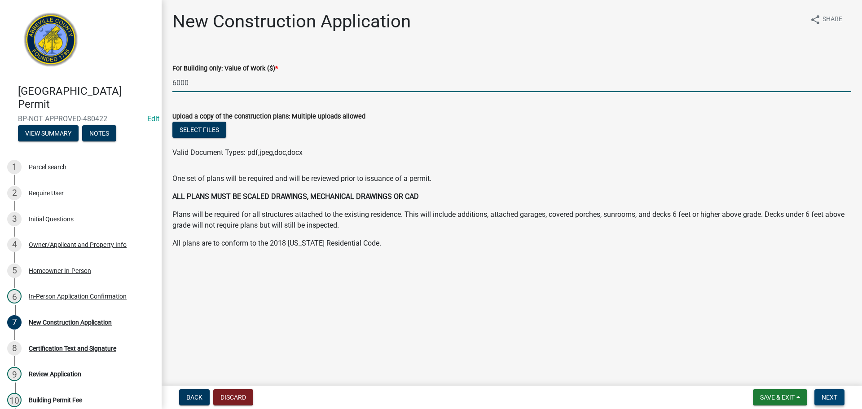
type input "6000"
click at [825, 397] on span "Next" at bounding box center [829, 397] width 16 height 7
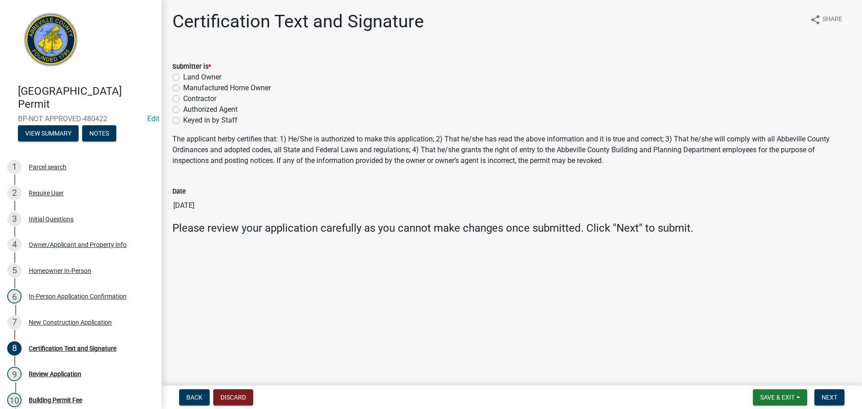
click at [183, 77] on label "Land Owner" at bounding box center [202, 77] width 38 height 11
click at [183, 77] on input "Land Owner" at bounding box center [186, 75] width 6 height 6
radio input "true"
click at [829, 392] on button "Next" at bounding box center [829, 397] width 30 height 16
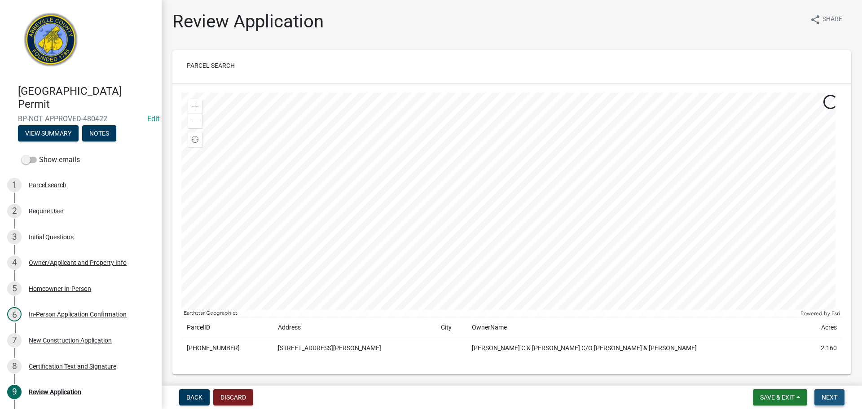
click at [832, 399] on span "Next" at bounding box center [829, 397] width 16 height 7
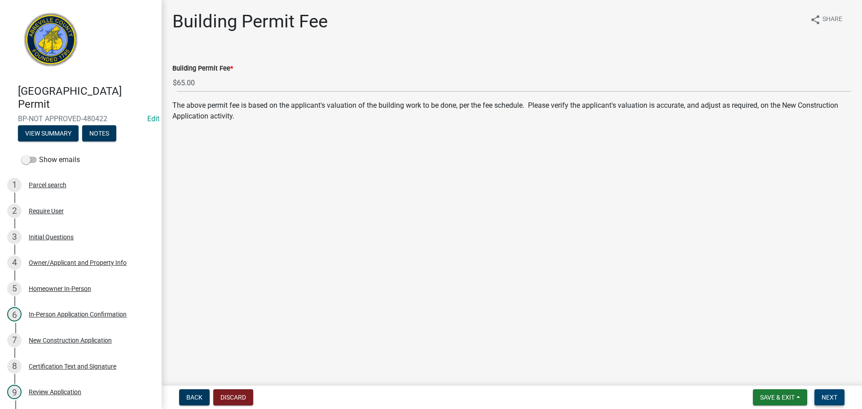
click at [836, 397] on span "Next" at bounding box center [829, 397] width 16 height 7
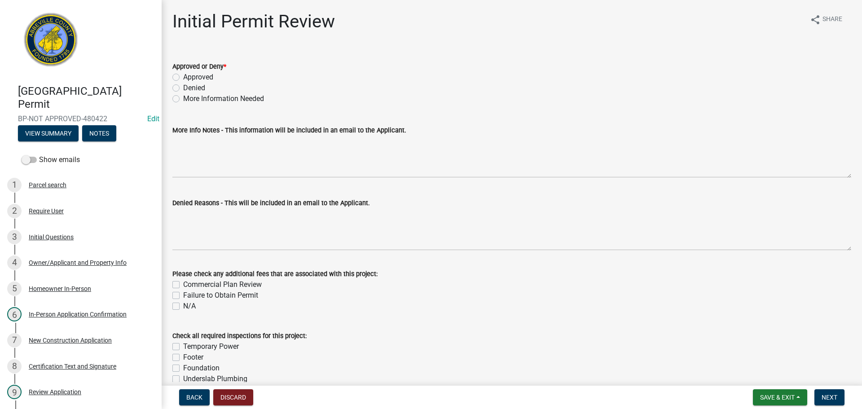
click at [183, 76] on label "Approved" at bounding box center [198, 77] width 30 height 11
click at [183, 76] on input "Approved" at bounding box center [186, 75] width 6 height 6
radio input "true"
click at [834, 391] on button "Next" at bounding box center [829, 397] width 30 height 16
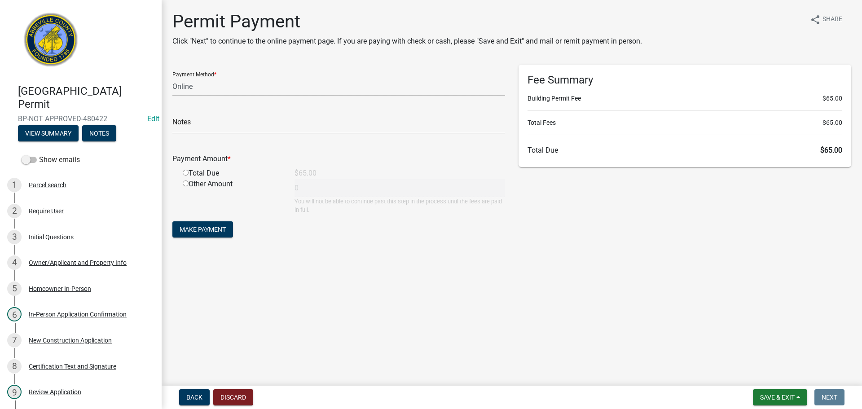
click at [245, 79] on select "Credit Card POS Check Cash Online" at bounding box center [338, 86] width 333 height 18
click at [207, 81] on select "Credit Card POS Check Cash Online" at bounding box center [338, 86] width 333 height 18
select select "1: 0"
click at [172, 77] on select "Credit Card POS Check Cash Online" at bounding box center [338, 86] width 333 height 18
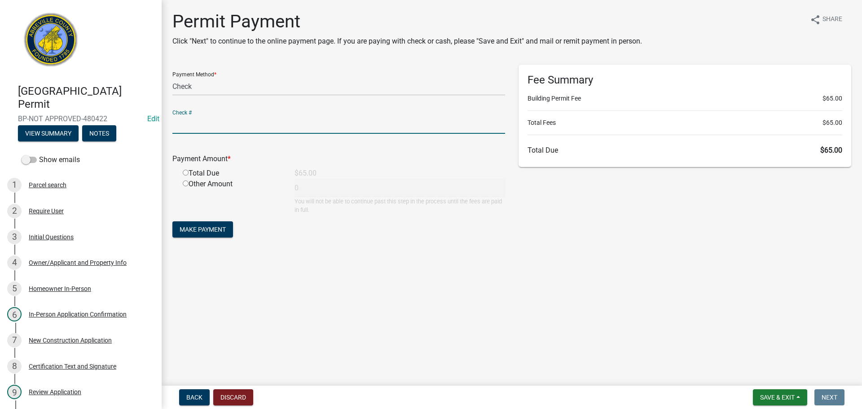
click at [215, 122] on input "text" at bounding box center [338, 124] width 333 height 18
type input "10699"
click at [184, 172] on input "radio" at bounding box center [186, 173] width 6 height 6
radio input "true"
type input "65"
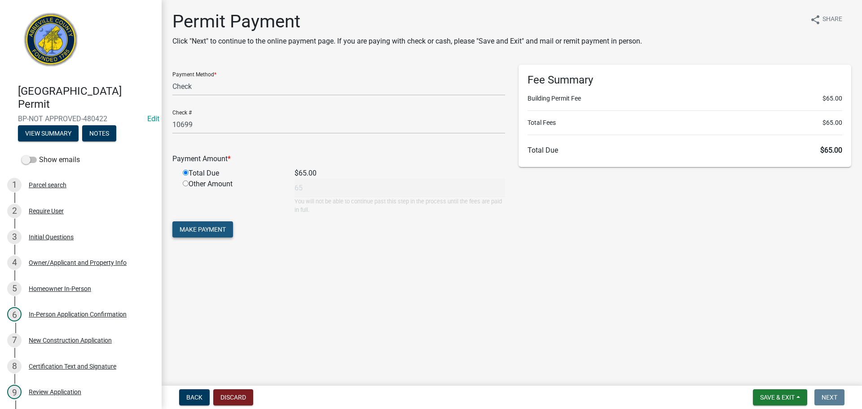
click at [199, 227] on span "Make Payment" at bounding box center [202, 229] width 46 height 7
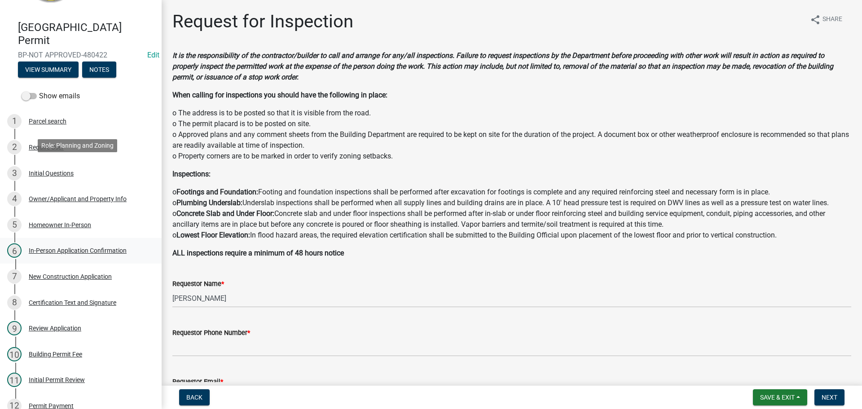
scroll to position [179, 0]
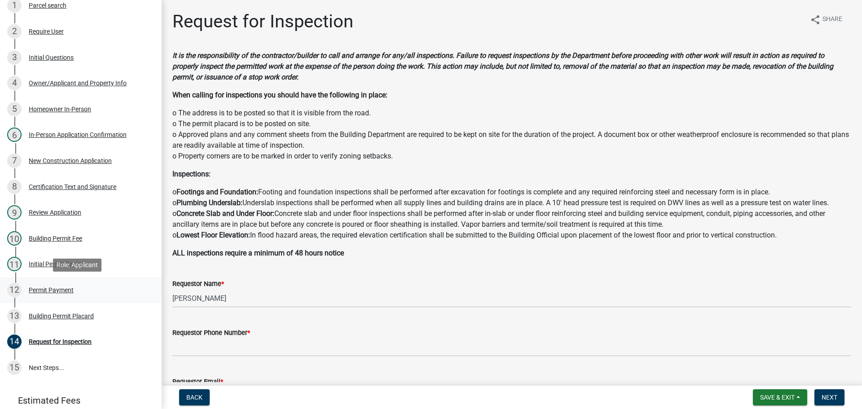
click at [66, 287] on div "Permit Payment" at bounding box center [51, 290] width 45 height 6
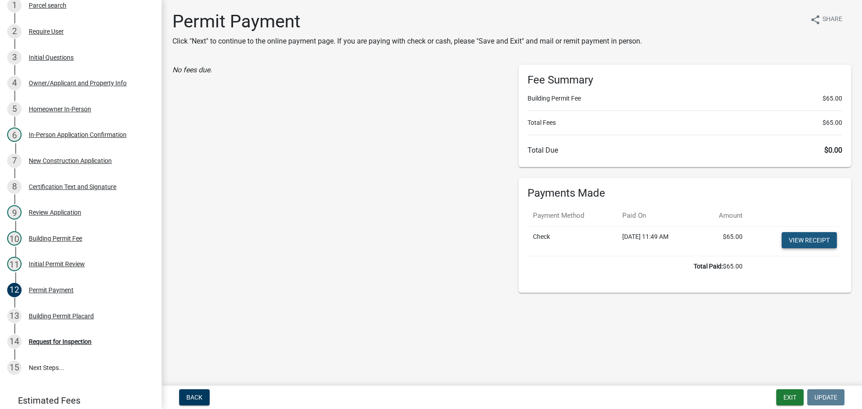
click at [823, 238] on link "View receipt" at bounding box center [808, 240] width 55 height 16
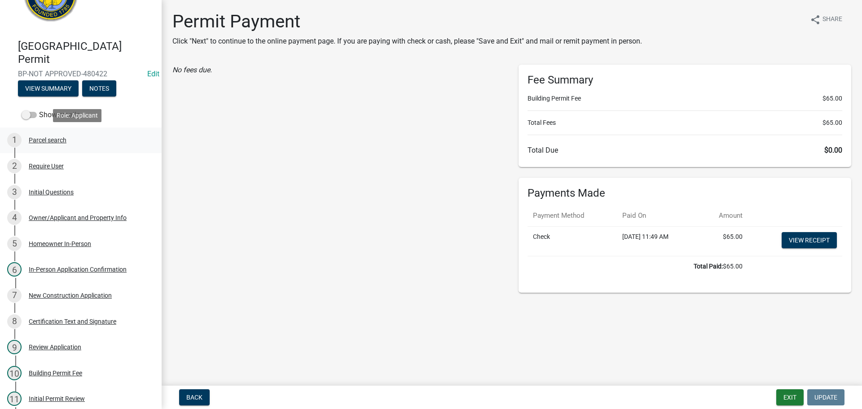
scroll to position [0, 0]
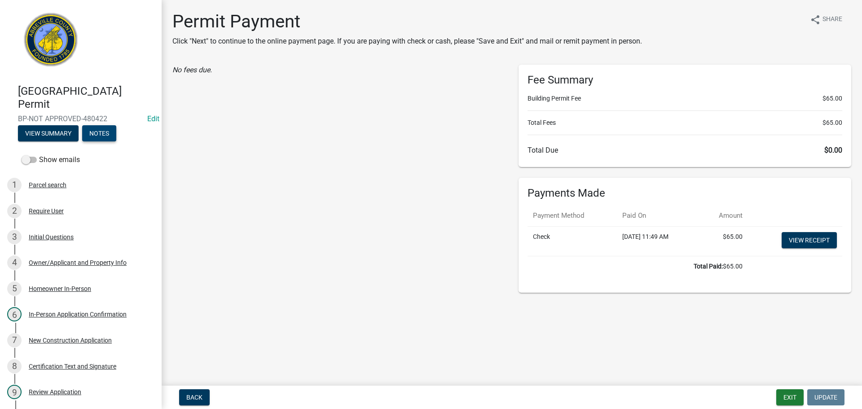
click at [97, 128] on button "Notes" at bounding box center [99, 133] width 34 height 16
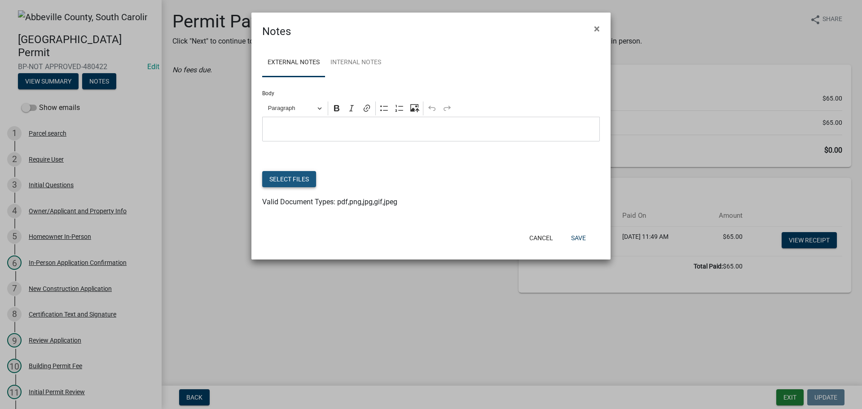
click at [292, 179] on button "Select files" at bounding box center [289, 179] width 54 height 16
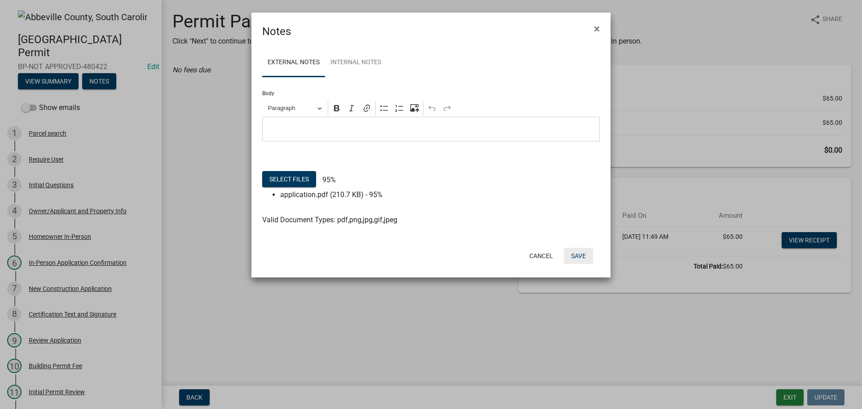
click at [584, 257] on button "Save" at bounding box center [578, 256] width 29 height 16
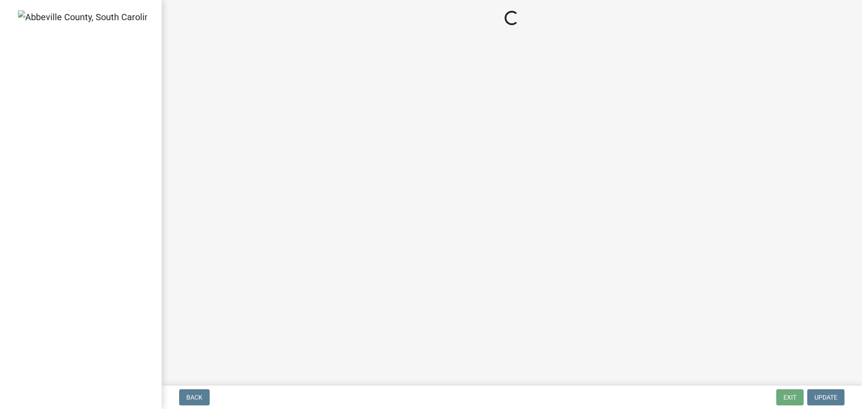
select select "3: 3"
